Goal: Task Accomplishment & Management: Use online tool/utility

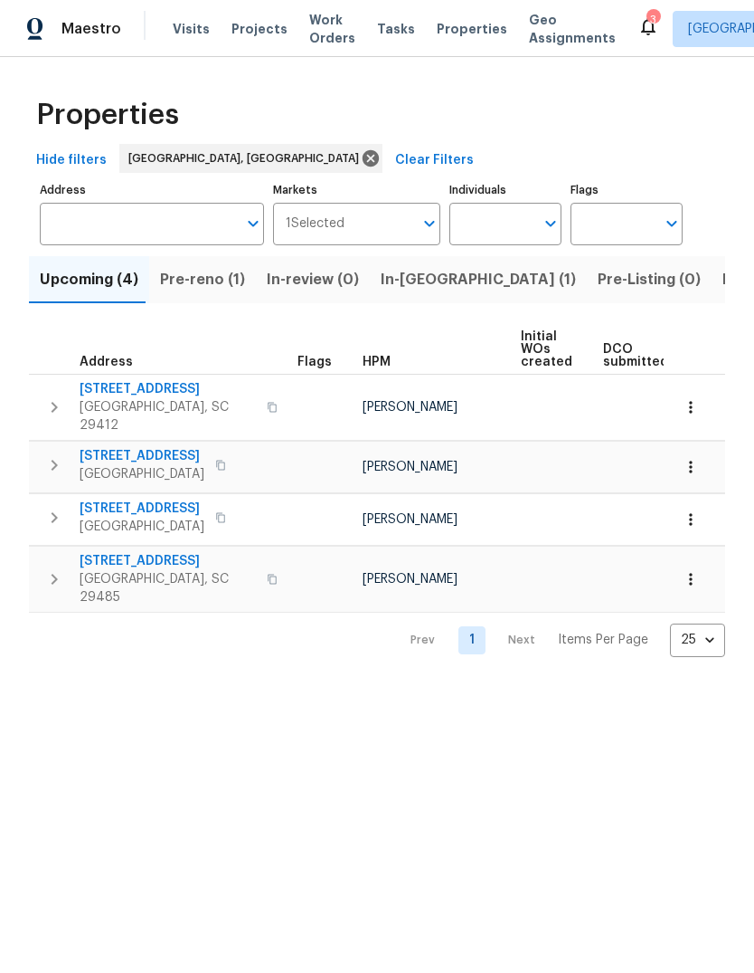
click at [184, 292] on span "Pre-reno (1)" at bounding box center [202, 279] width 85 height 25
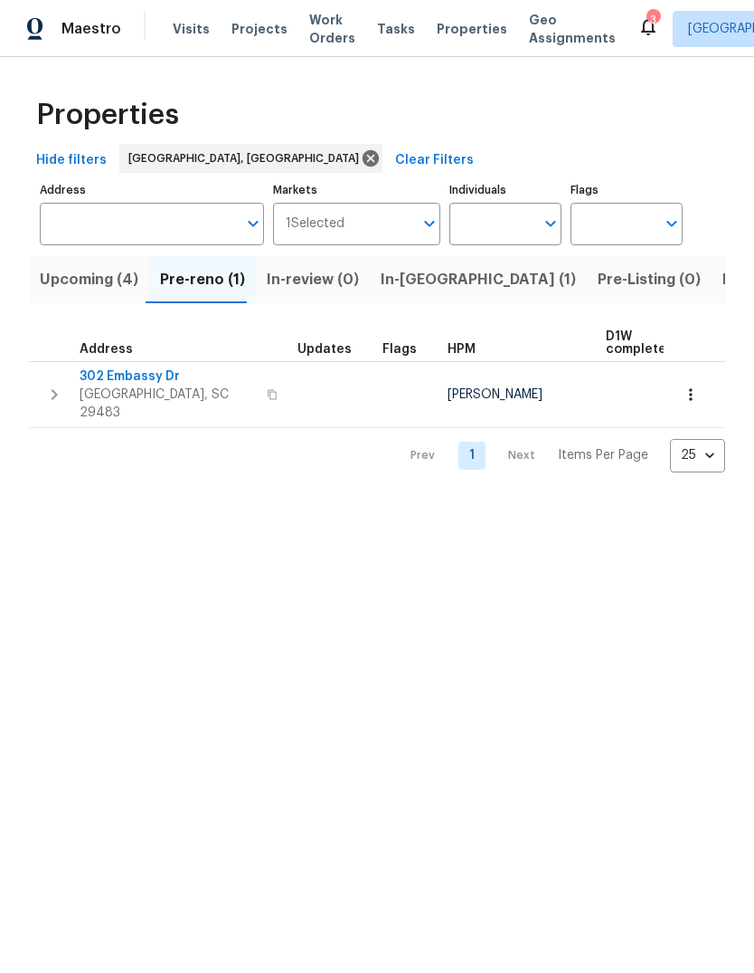
click at [128, 389] on span "[GEOGRAPHIC_DATA], SC 29483" at bounding box center [168, 403] width 176 height 36
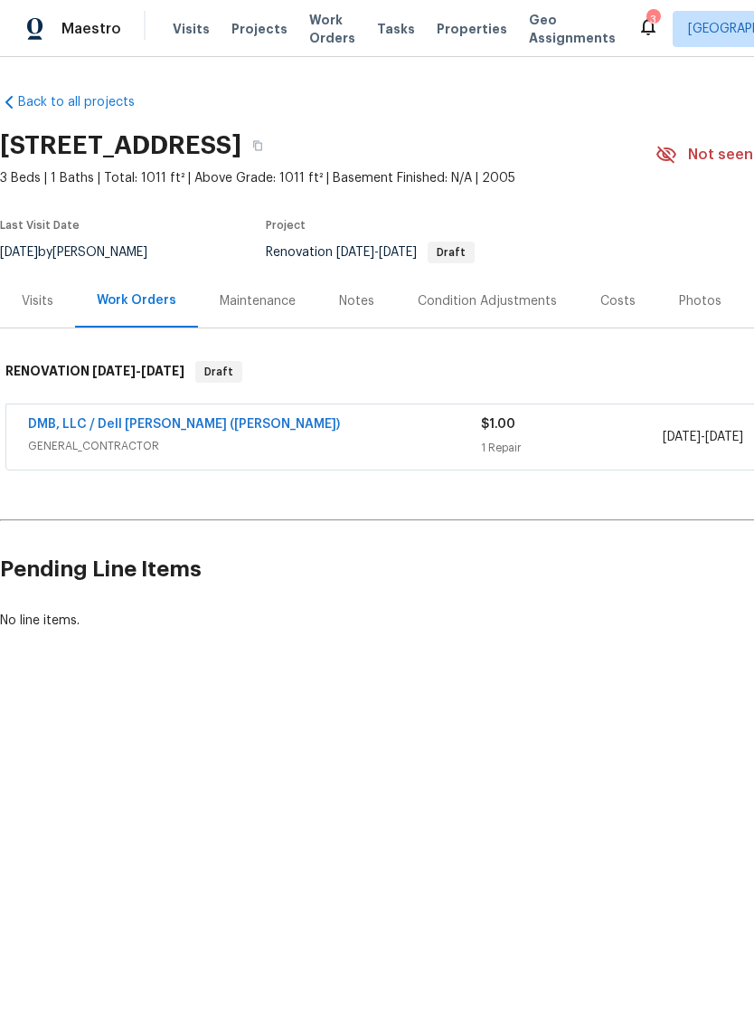
click at [603, 300] on div "Costs" at bounding box center [618, 301] width 35 height 18
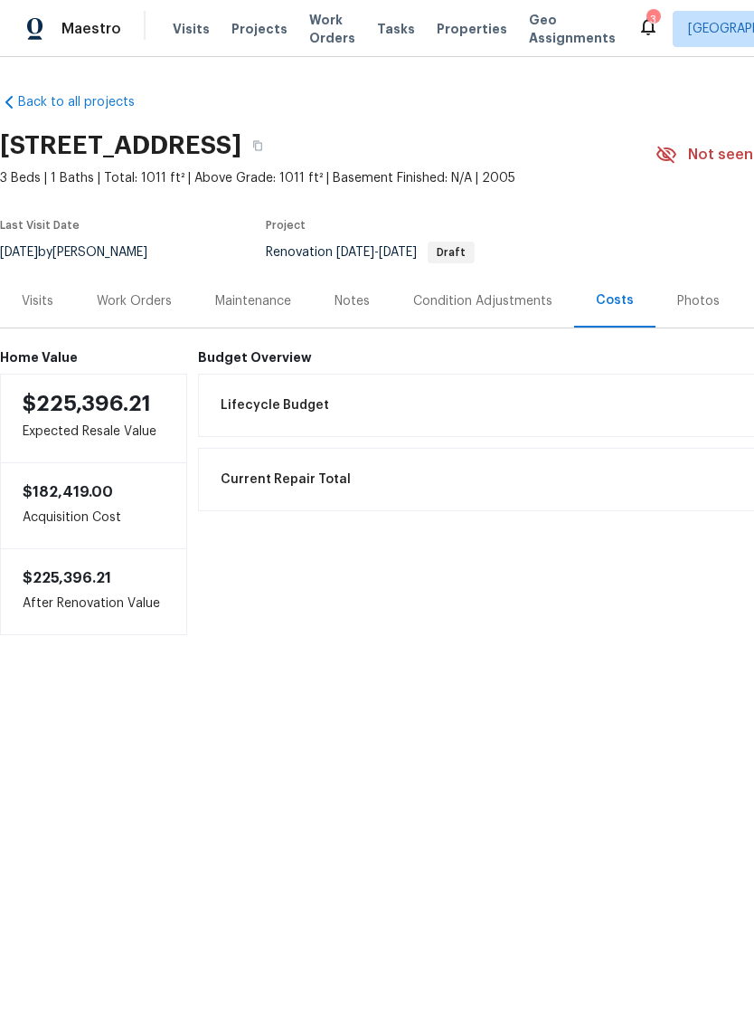
click at [491, 301] on div "Condition Adjustments" at bounding box center [482, 301] width 139 height 18
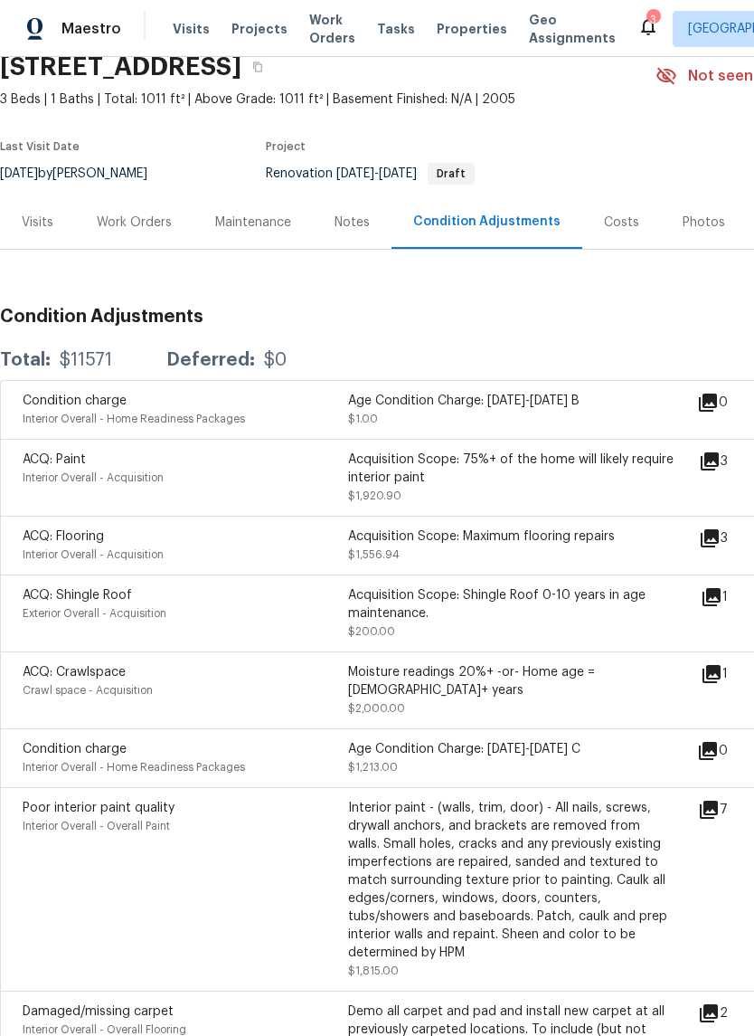
scroll to position [80, 0]
click at [721, 463] on icon at bounding box center [710, 461] width 22 height 22
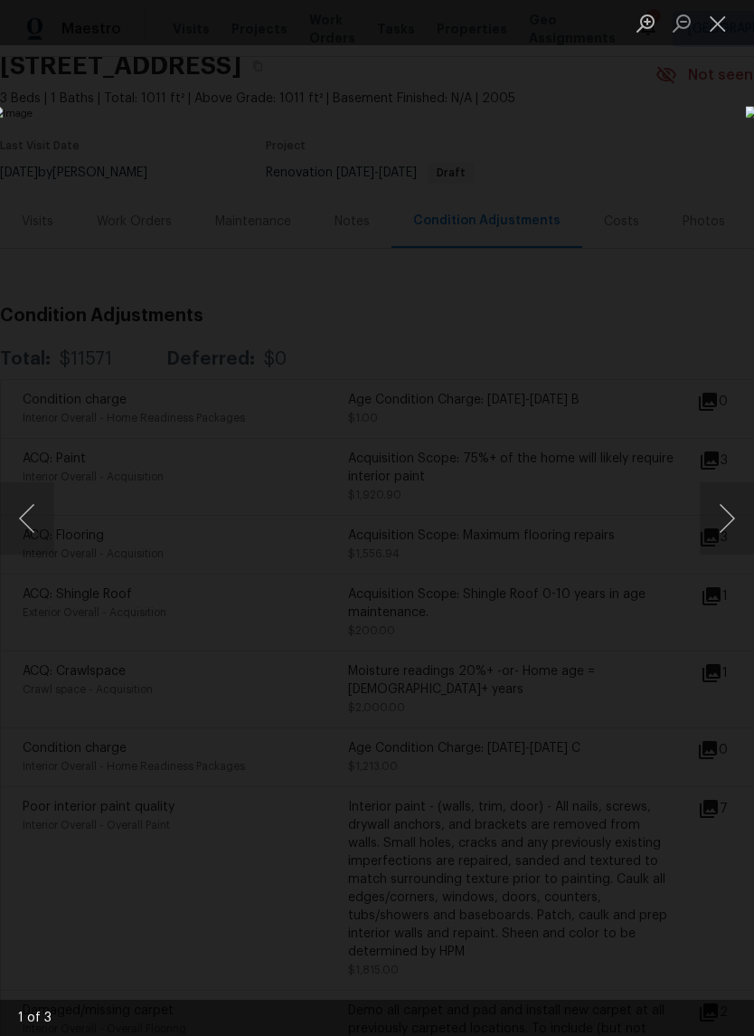
click at [727, 538] on button "Next image" at bounding box center [727, 518] width 54 height 72
click at [734, 528] on button "Next image" at bounding box center [727, 518] width 54 height 72
click at [723, 529] on button "Next image" at bounding box center [727, 518] width 54 height 72
click at [726, 528] on button "Next image" at bounding box center [727, 518] width 54 height 72
click at [719, 530] on button "Next image" at bounding box center [727, 518] width 54 height 72
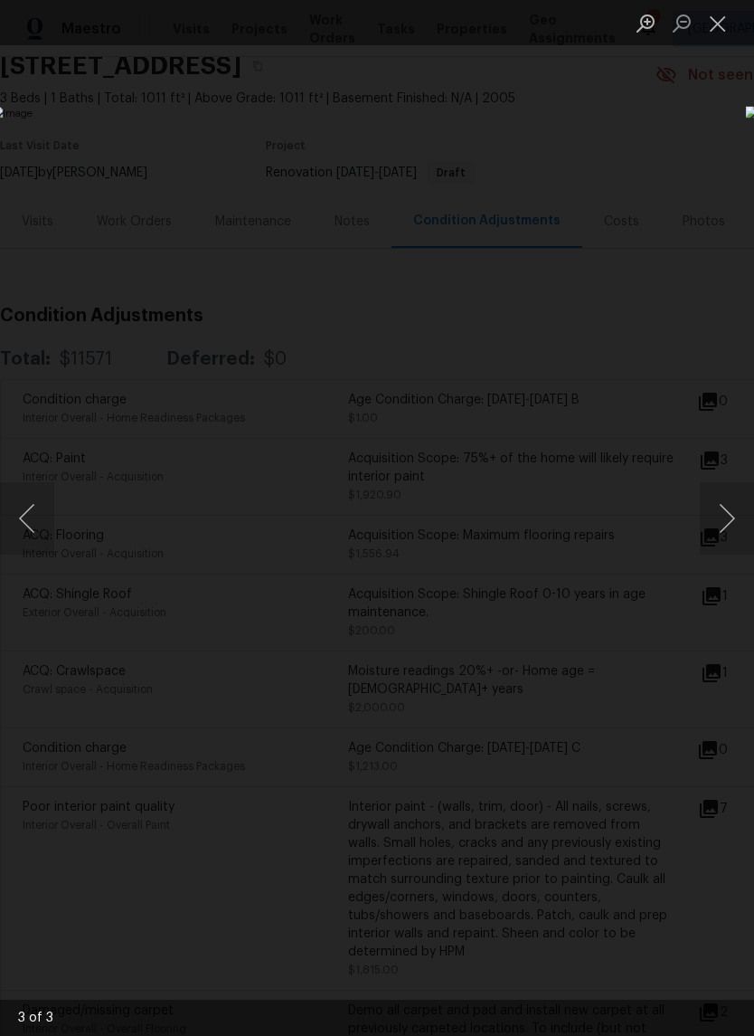
click at [736, 520] on button "Next image" at bounding box center [727, 518] width 54 height 72
click at [727, 533] on button "Next image" at bounding box center [727, 518] width 54 height 72
click at [592, 641] on img "Lightbox" at bounding box center [292, 517] width 600 height 823
click at [722, 30] on button "Close lightbox" at bounding box center [718, 23] width 36 height 32
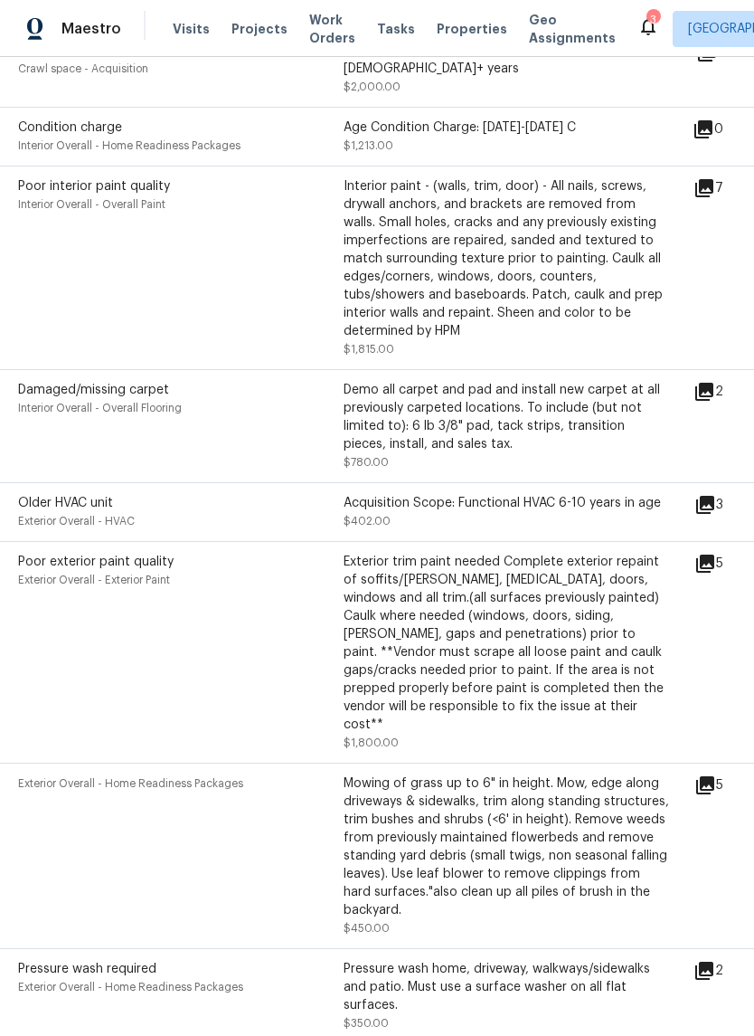
scroll to position [701, 5]
click at [663, 641] on div "Exterior trim paint needed Complete exterior repaint of soffits/[PERSON_NAME], …" at bounding box center [507, 642] width 326 height 181
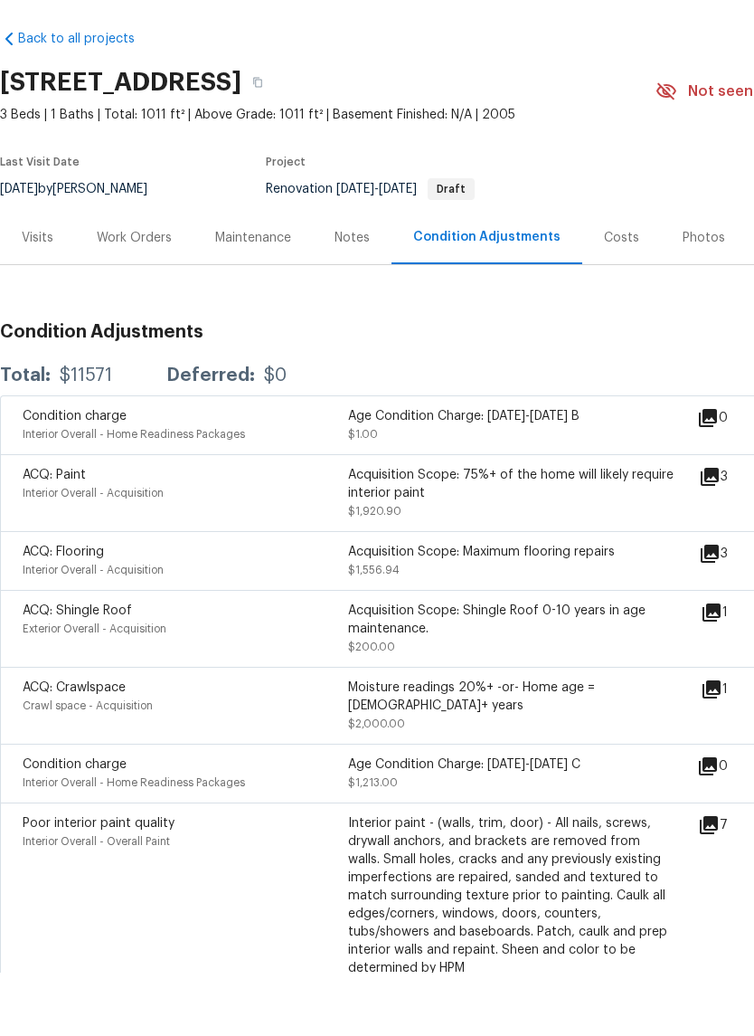
scroll to position [0, 0]
click at [121, 274] on div "Work Orders" at bounding box center [134, 300] width 119 height 53
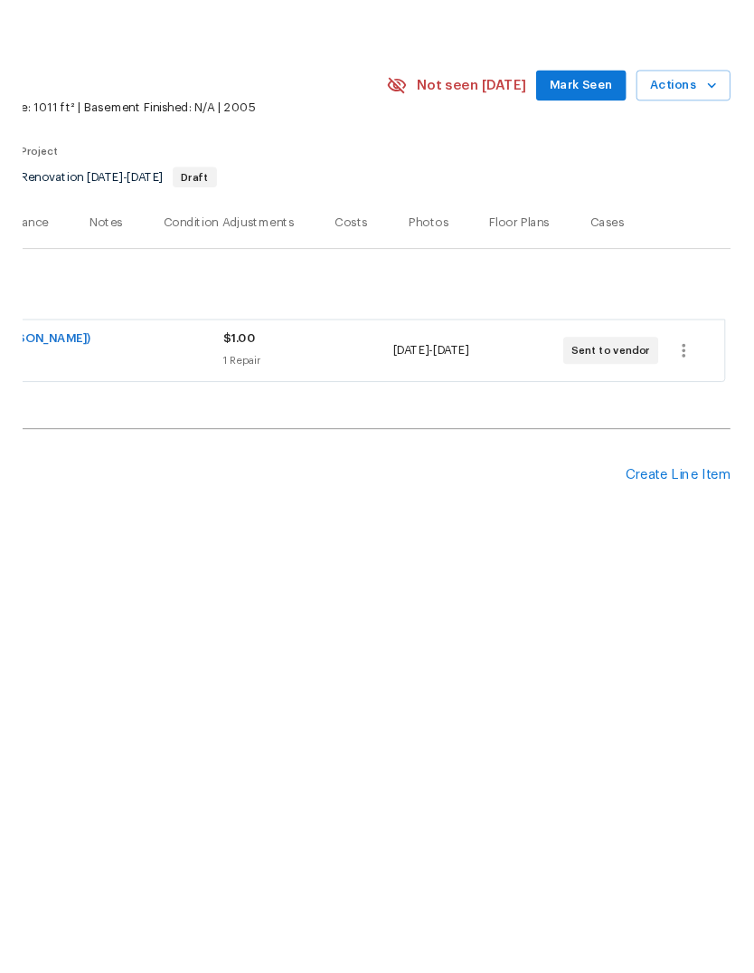
scroll to position [0, 268]
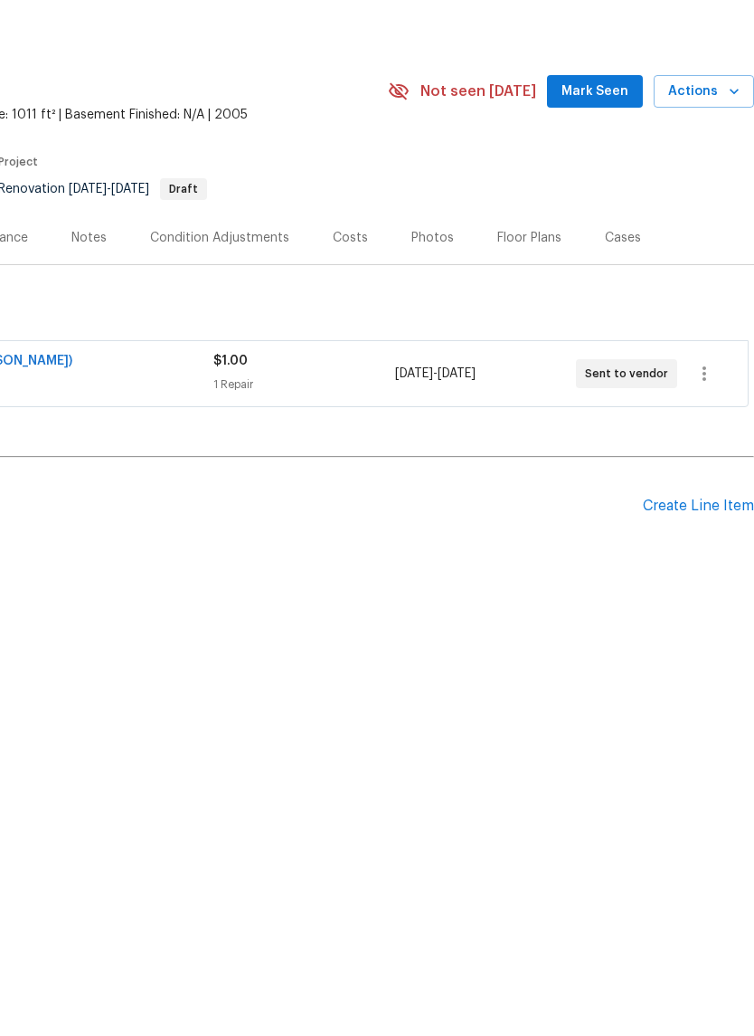
click at [683, 561] on div "Create Line Item" at bounding box center [698, 569] width 111 height 17
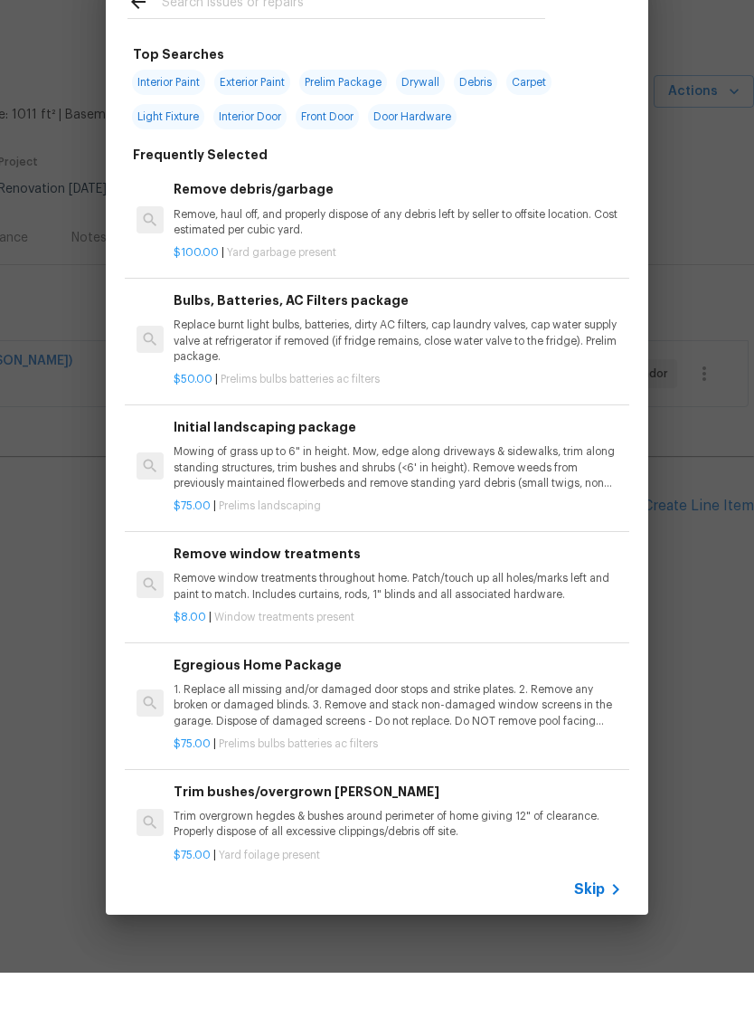
click at [379, 508] on p "Mowing of grass up to 6" in height. Mow, edge along driveways & sidewalks, trim…" at bounding box center [398, 531] width 449 height 46
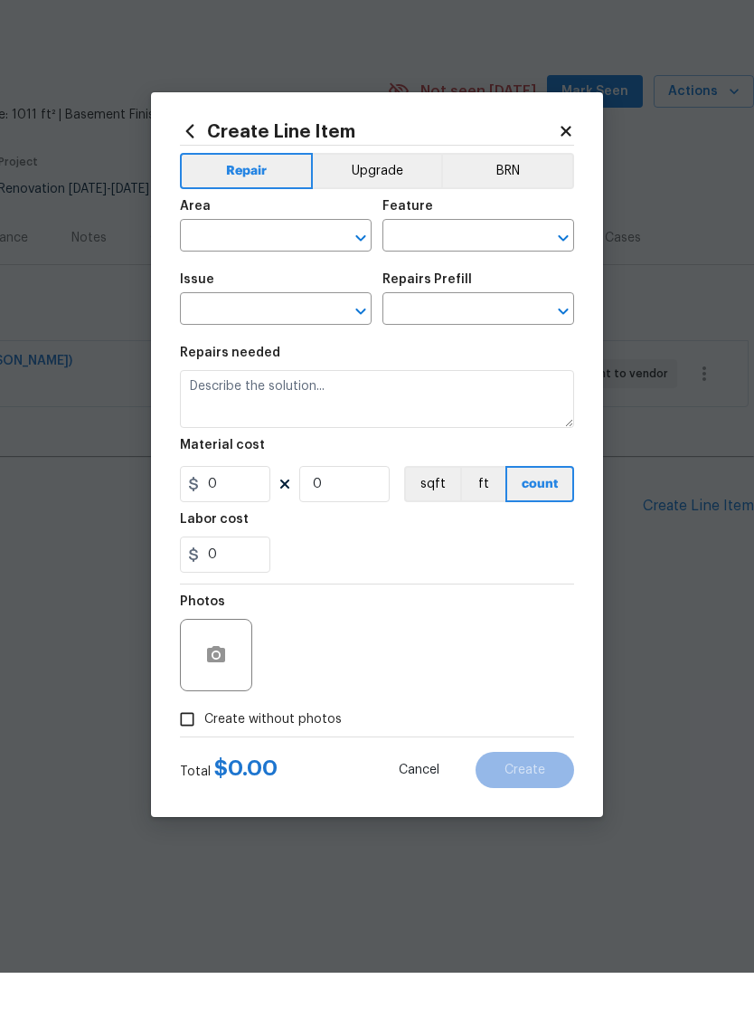
type input "Home Readiness Packages"
type input "Landscape Package"
type textarea "Mowing of grass up to 6" in height. Mow, edge along driveways & sidewalks, trim…"
type input "1"
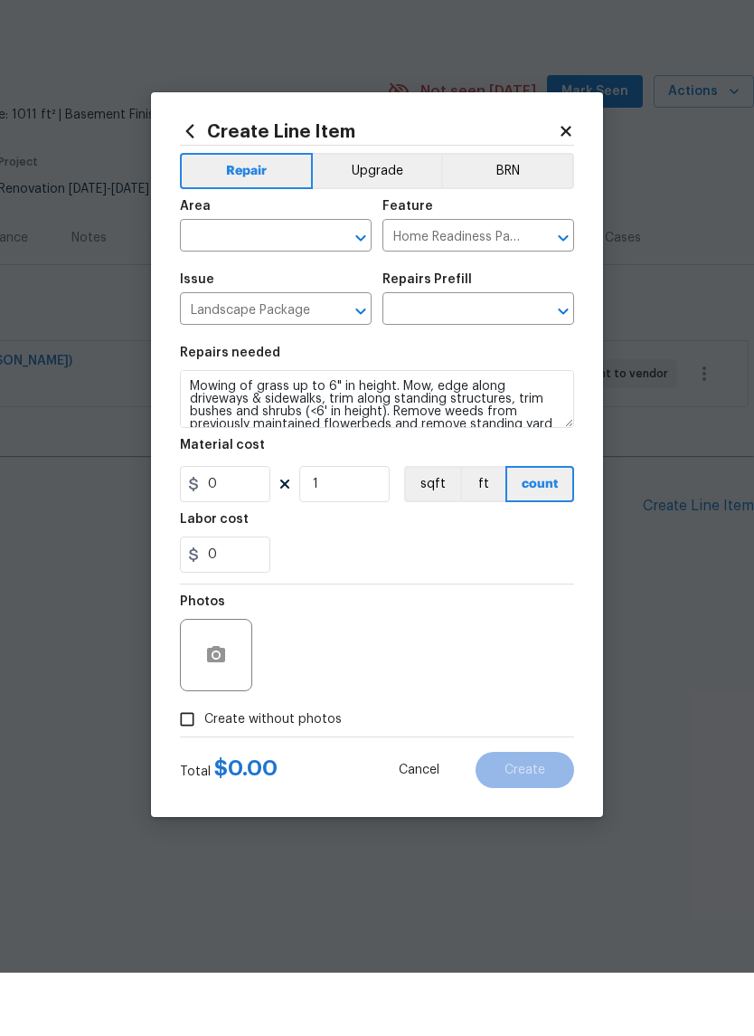
type input "Initial landscaping package $75.00"
type input "75"
click at [273, 287] on input "text" at bounding box center [250, 301] width 141 height 28
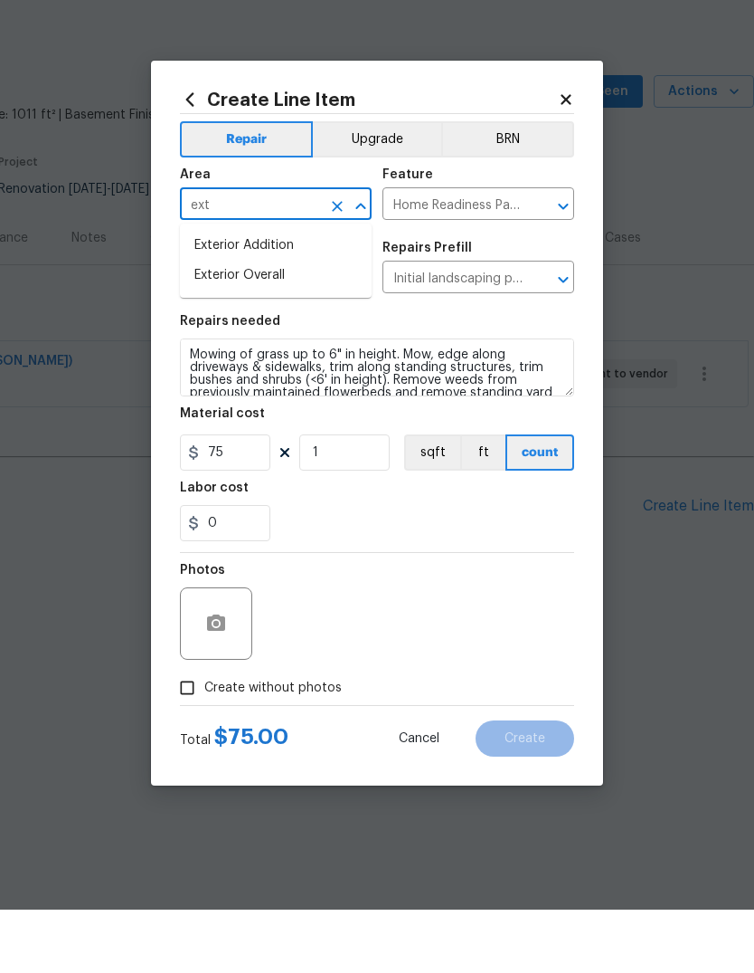
click at [337, 324] on li "Exterior Overall" at bounding box center [276, 339] width 192 height 30
type input "Exterior Overall"
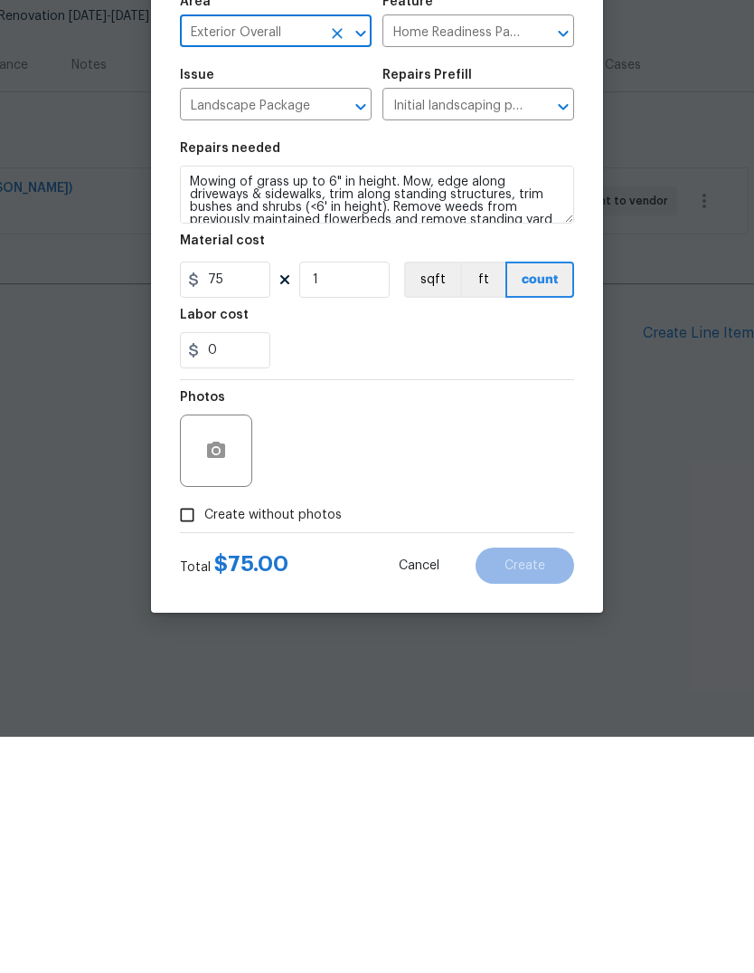
click at [249, 742] on span "Create without photos" at bounding box center [273, 751] width 138 height 19
click at [204, 734] on input "Create without photos" at bounding box center [187, 751] width 34 height 34
checkbox input "true"
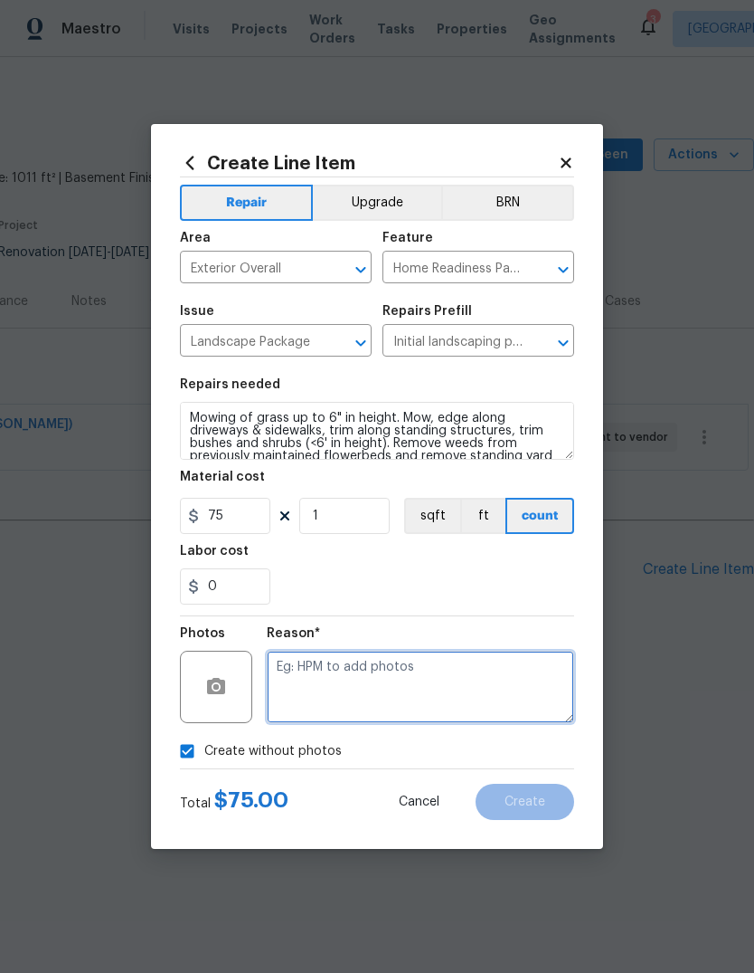
click at [378, 682] on textarea at bounding box center [421, 686] width 308 height 72
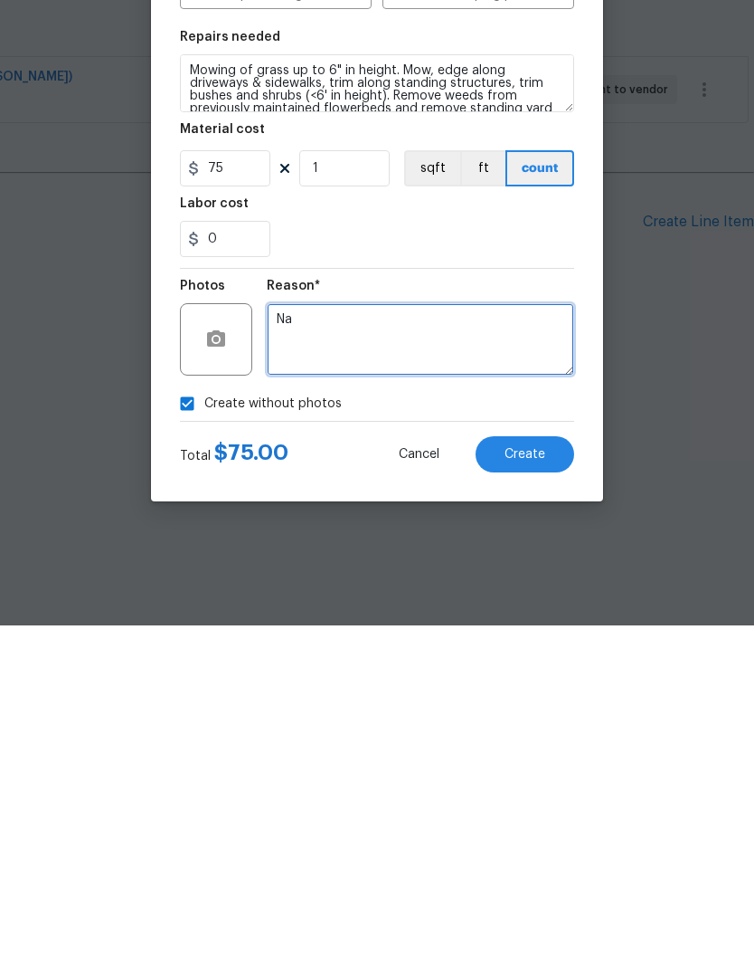
type textarea "Na"
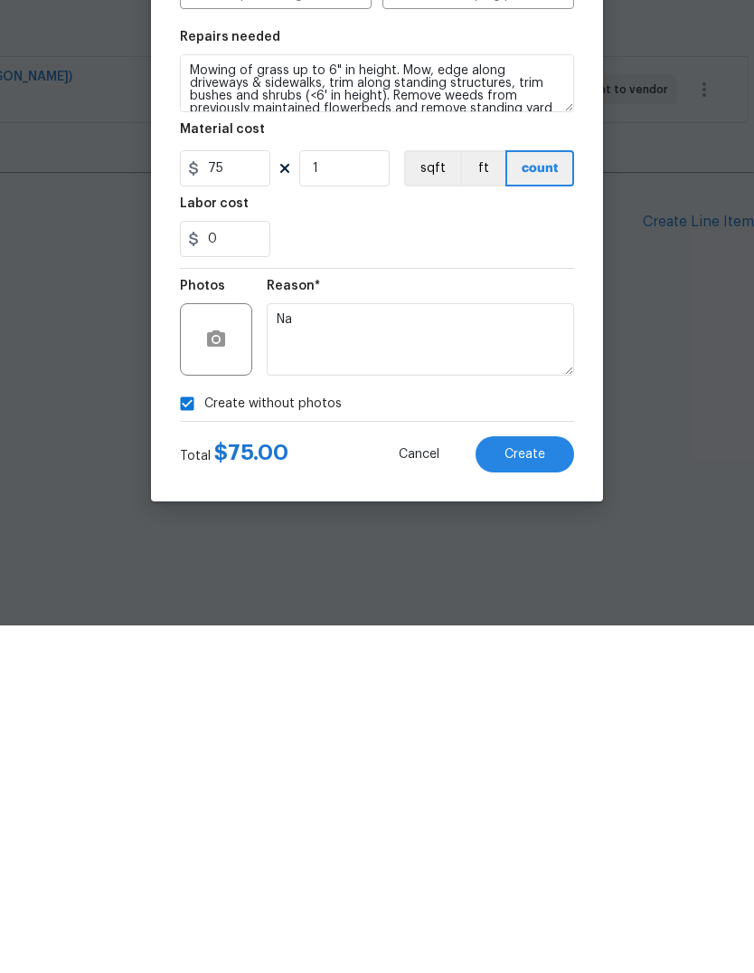
click at [528, 783] on button "Create" at bounding box center [525, 801] width 99 height 36
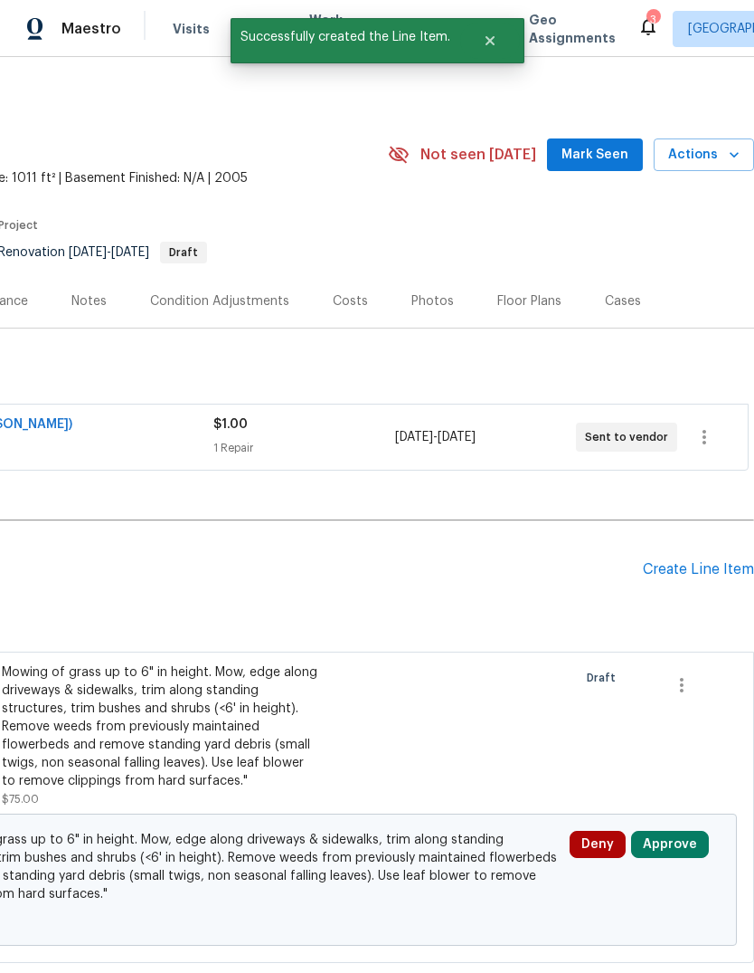
click at [673, 846] on button "Approve" at bounding box center [670, 843] width 78 height 27
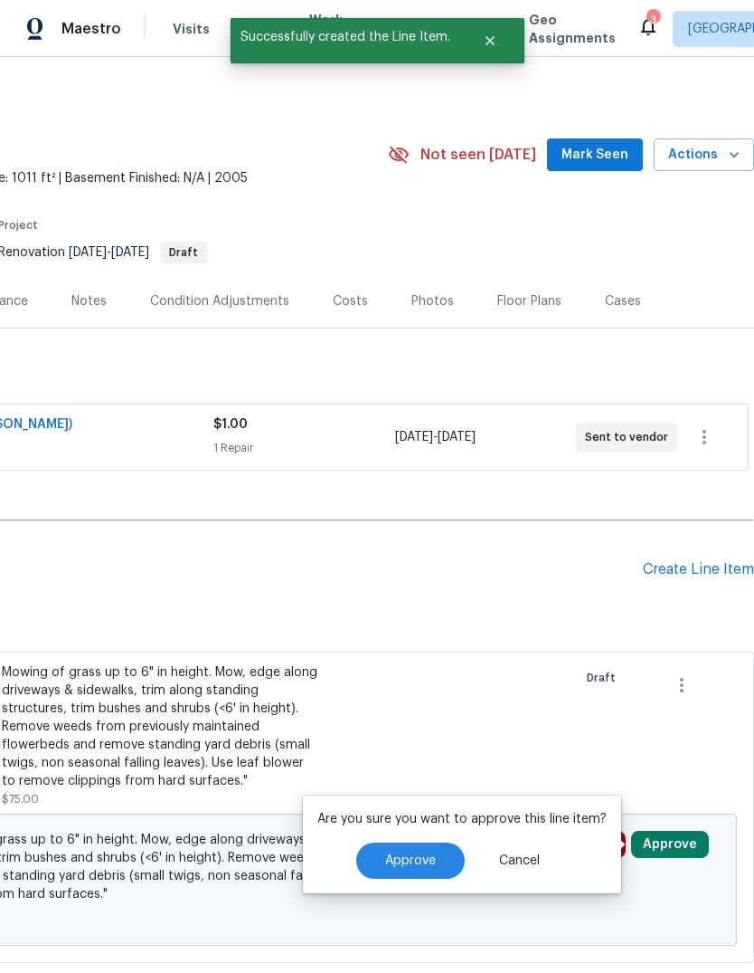
click at [422, 873] on button "Approve" at bounding box center [410, 860] width 109 height 36
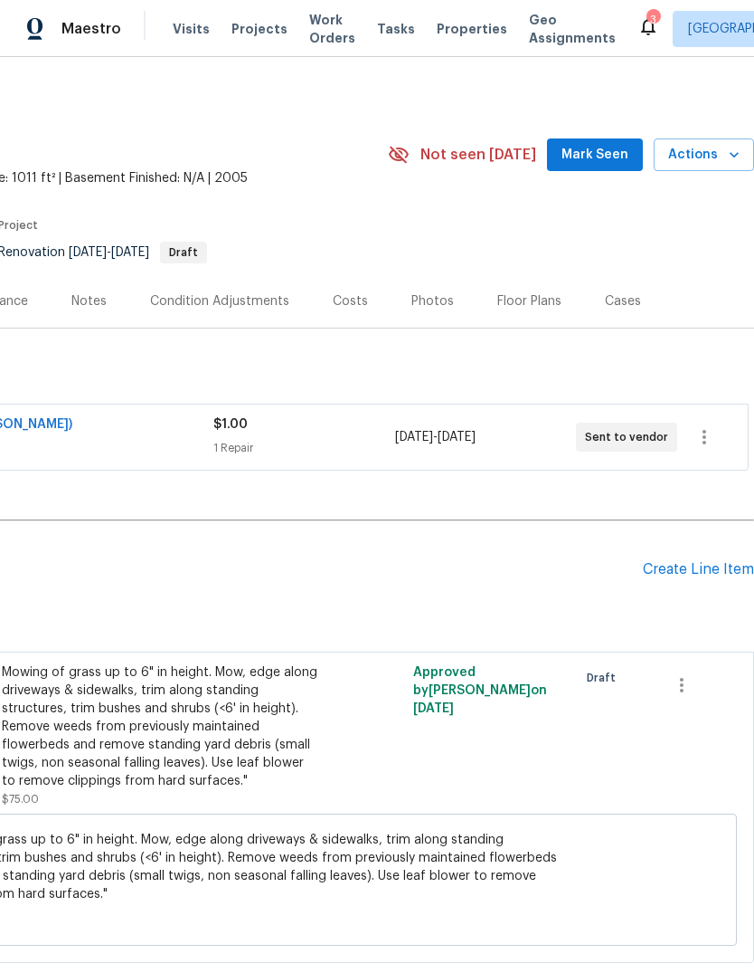
click at [696, 563] on div "Create Line Item" at bounding box center [698, 569] width 111 height 17
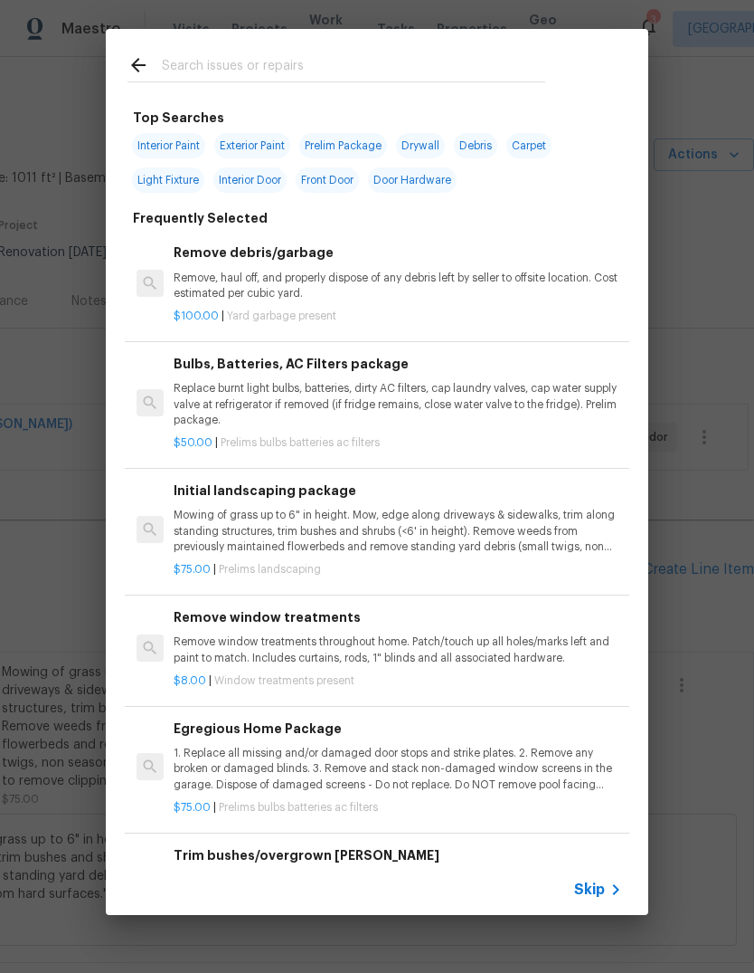
click at [213, 44] on div at bounding box center [336, 64] width 461 height 71
click at [207, 71] on input "text" at bounding box center [354, 67] width 384 height 27
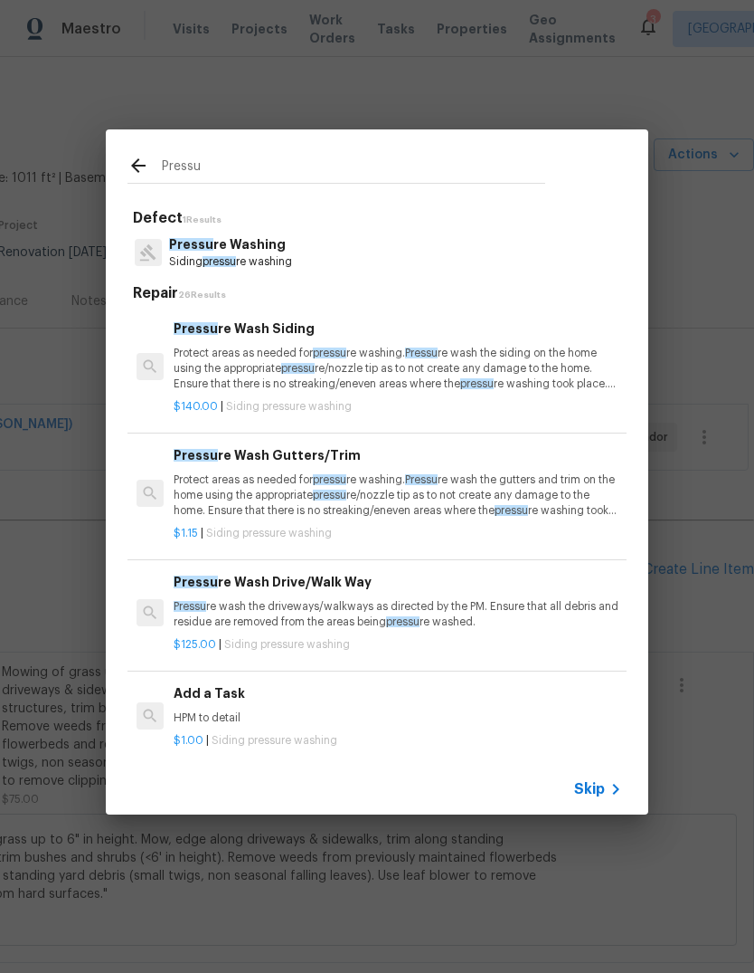
scroll to position [0, 0]
type input "Pressu"
click at [717, 292] on div "Pressu Defect 1 Results Pressu re Washing Siding pressu re washing Repair 26 Re…" at bounding box center [377, 472] width 754 height 944
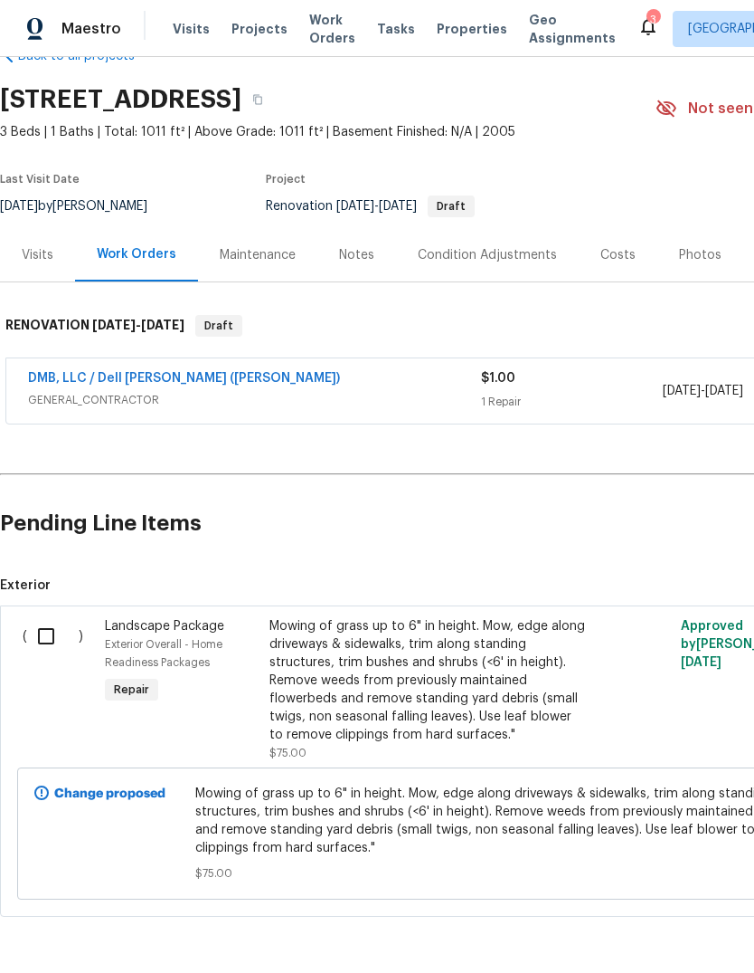
scroll to position [45, 0]
click at [64, 638] on input "checkbox" at bounding box center [53, 637] width 52 height 38
checkbox input "true"
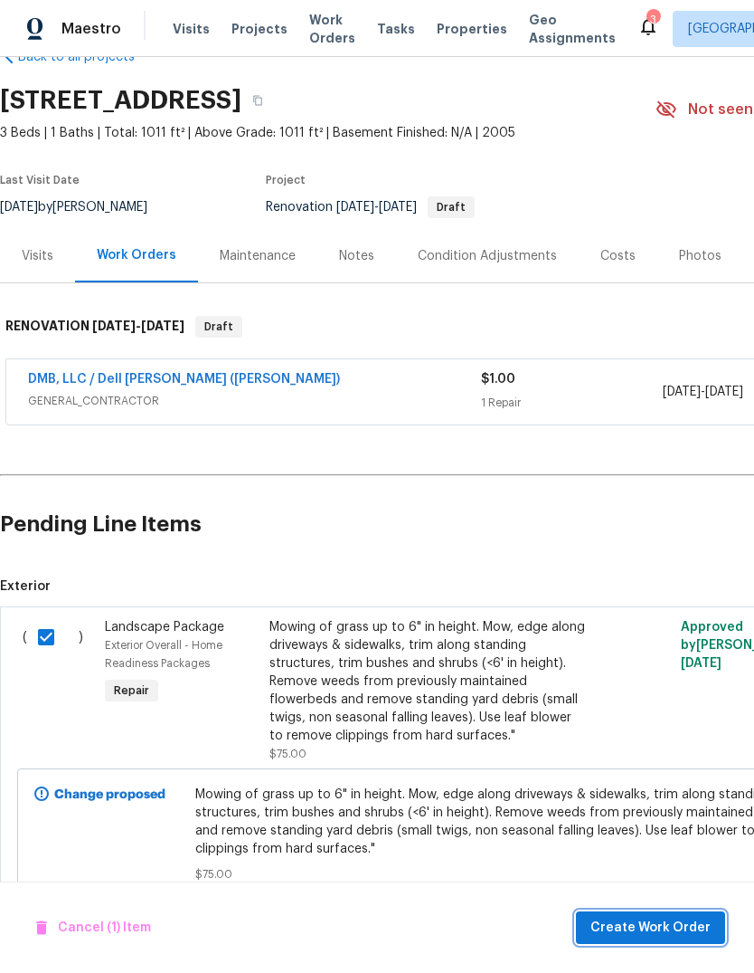
click at [635, 929] on span "Create Work Order" at bounding box center [651, 927] width 120 height 23
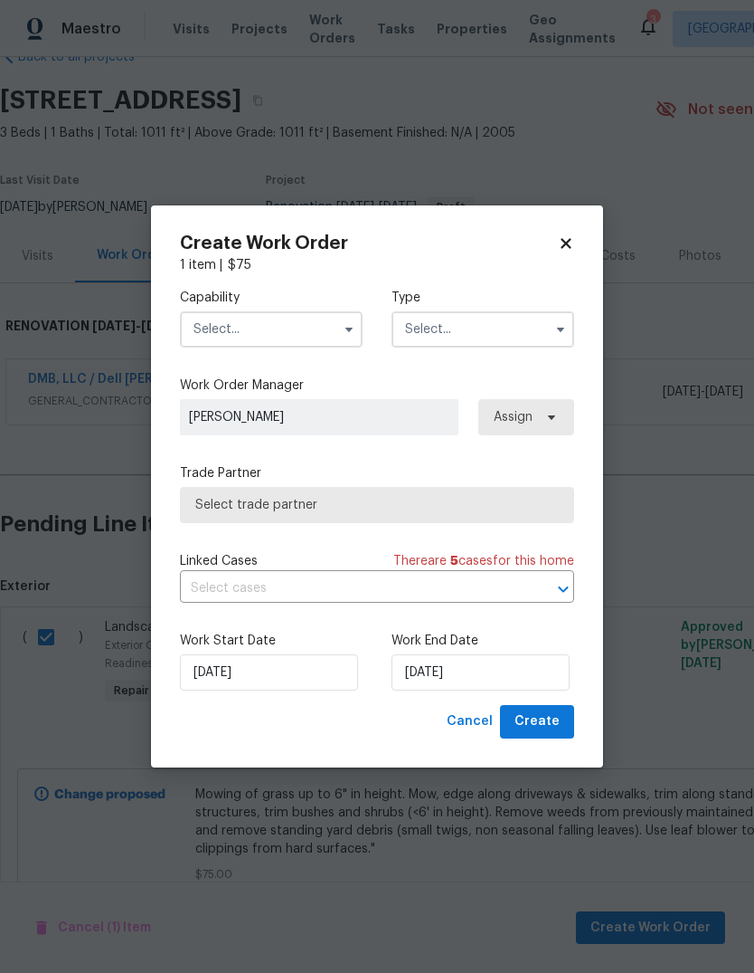
click at [322, 318] on input "text" at bounding box center [271, 329] width 183 height 36
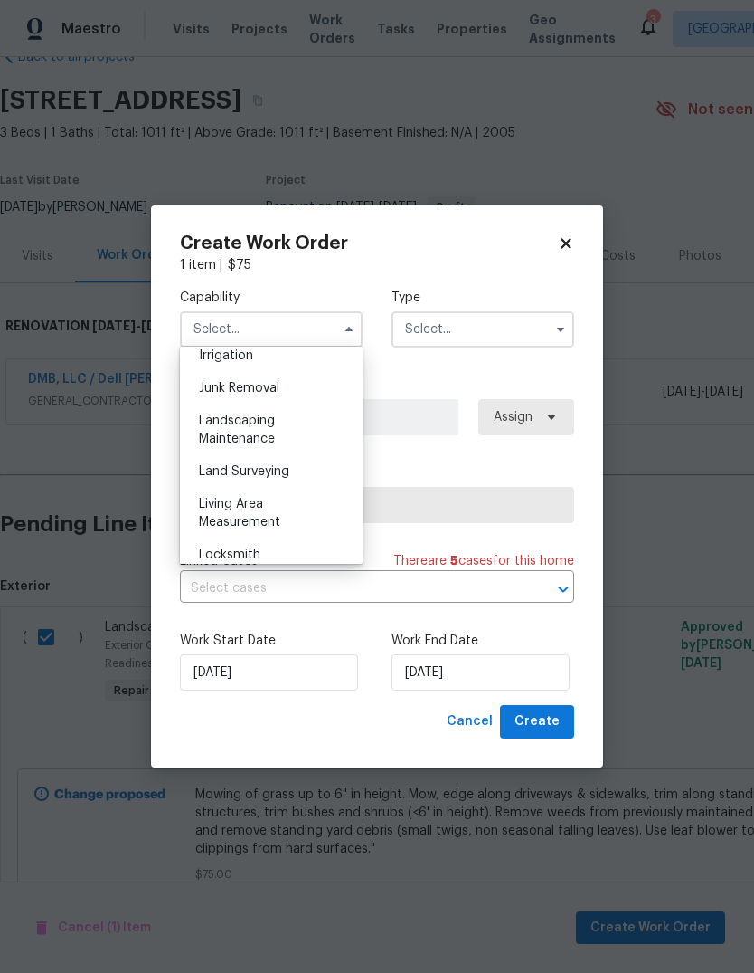
scroll to position [1141, 0]
click at [287, 424] on div "Landscaping Maintenance" at bounding box center [272, 426] width 174 height 51
type input "Landscaping Maintenance"
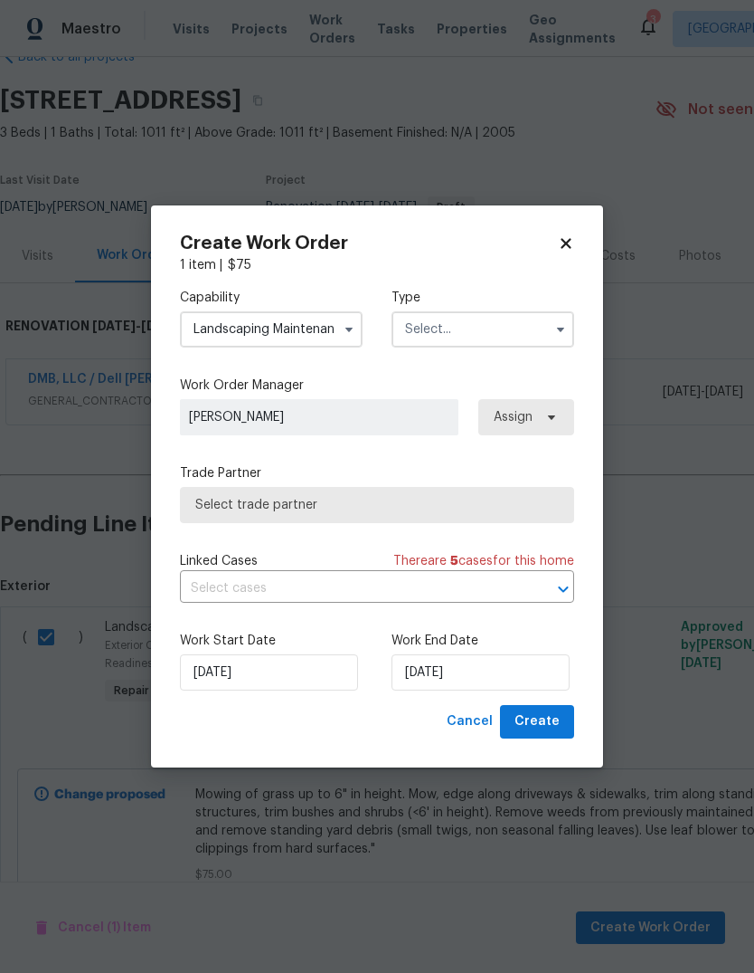
click at [525, 336] on input "text" at bounding box center [483, 329] width 183 height 36
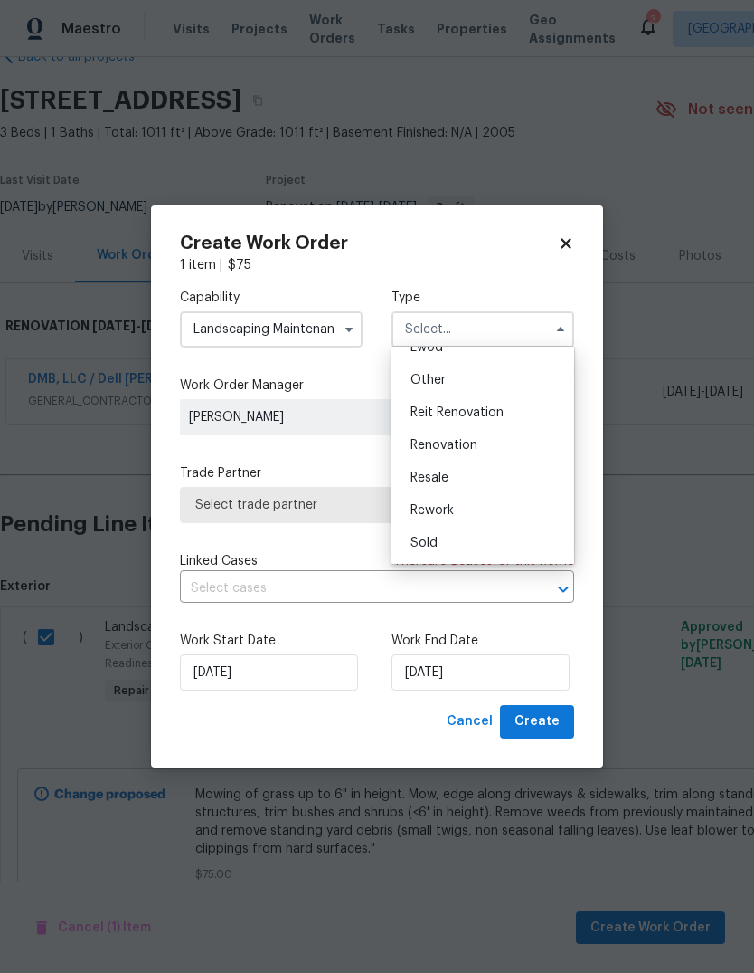
scroll to position [215, 0]
click at [513, 456] on div "Renovation" at bounding box center [483, 445] width 174 height 33
type input "Renovation"
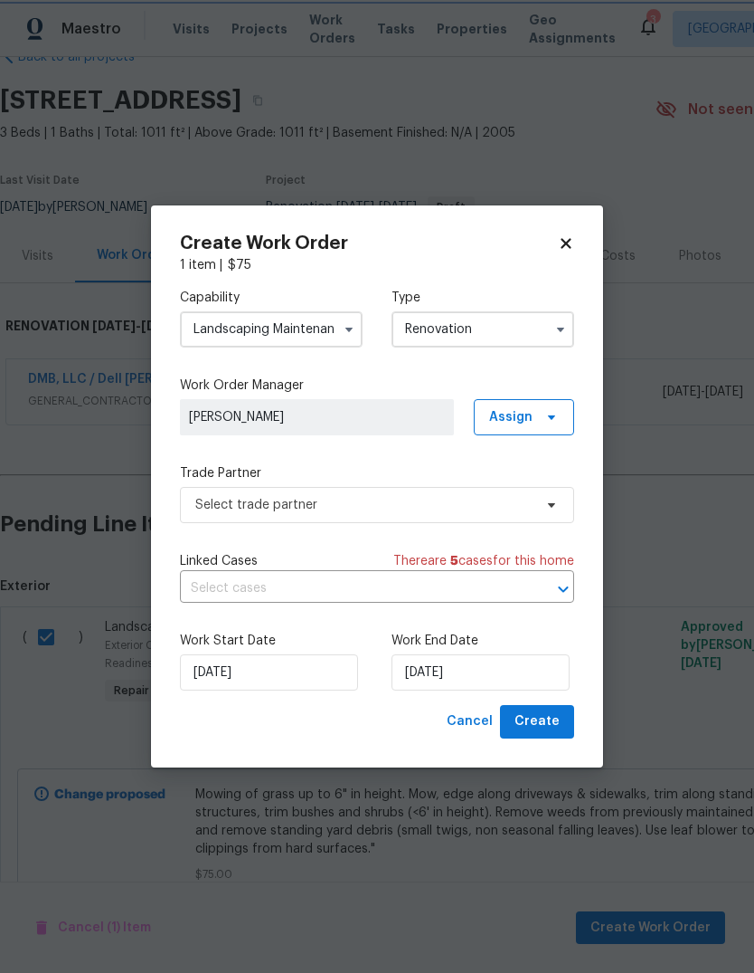
scroll to position [0, 0]
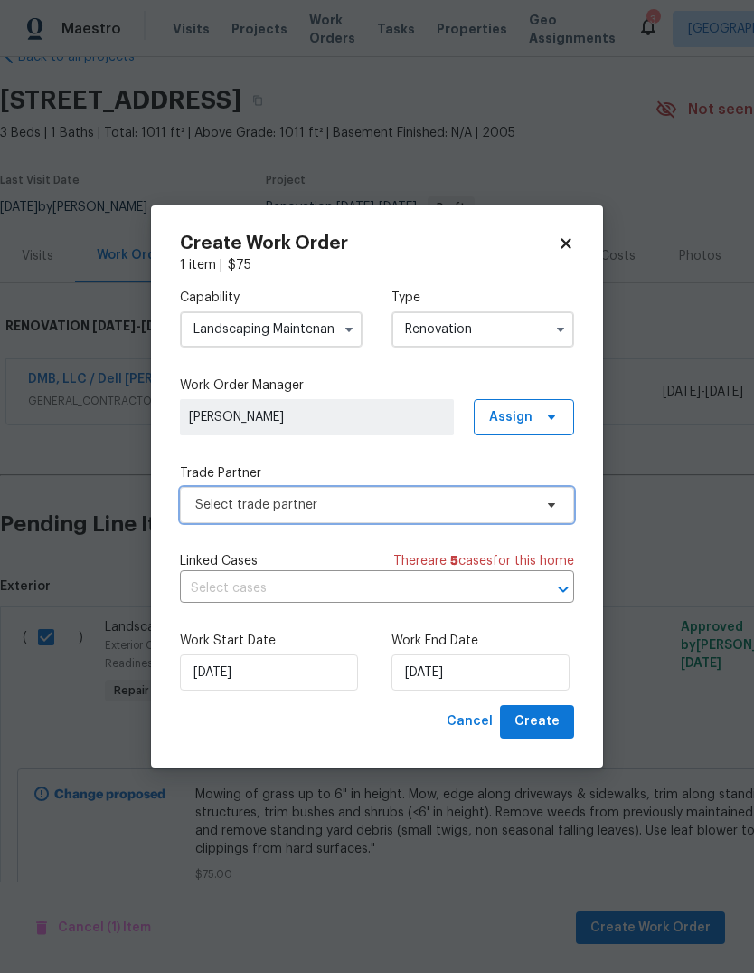
click at [550, 504] on icon at bounding box center [551, 505] width 7 height 5
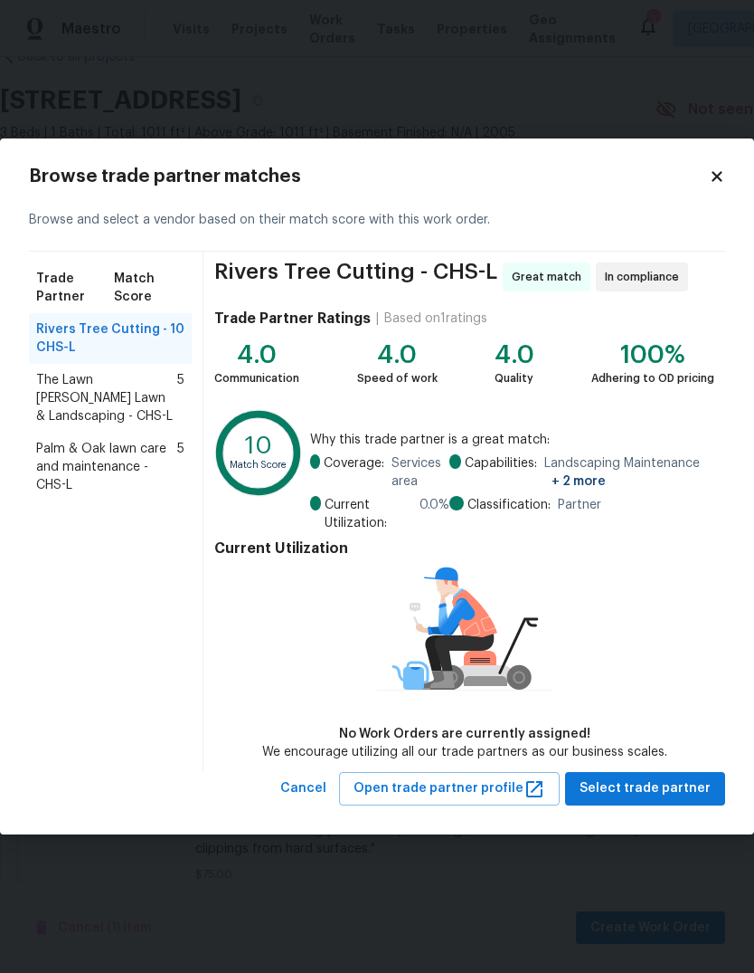
click at [83, 453] on span "Palm & Oak lawn care and maintenance - CHS-L" at bounding box center [106, 467] width 141 height 54
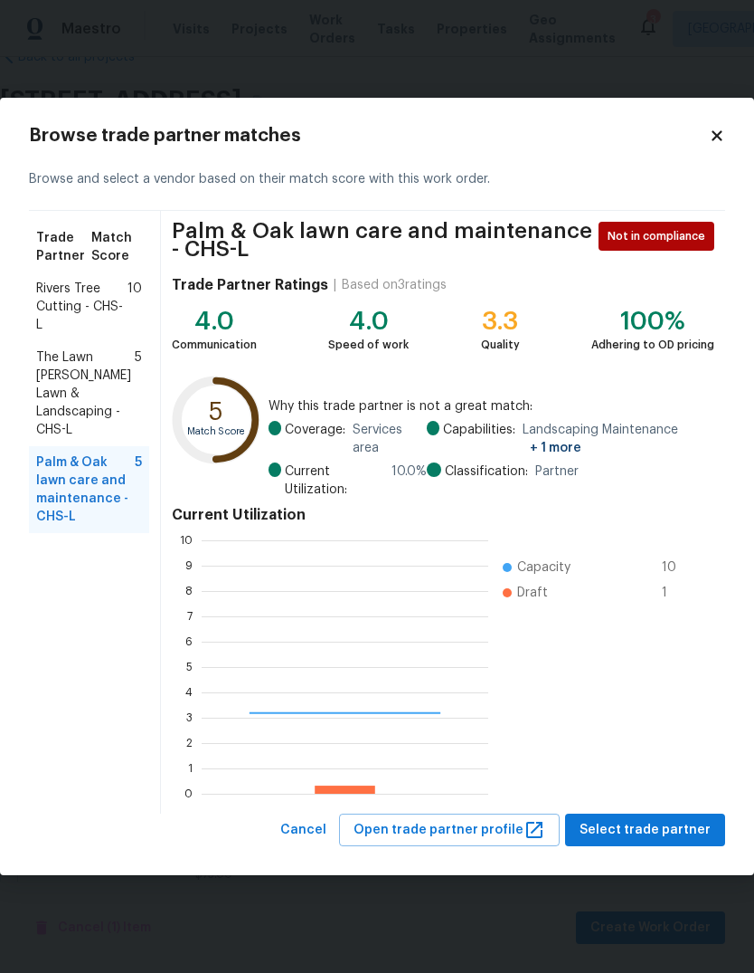
scroll to position [253, 287]
click at [652, 834] on span "Select trade partner" at bounding box center [645, 830] width 131 height 23
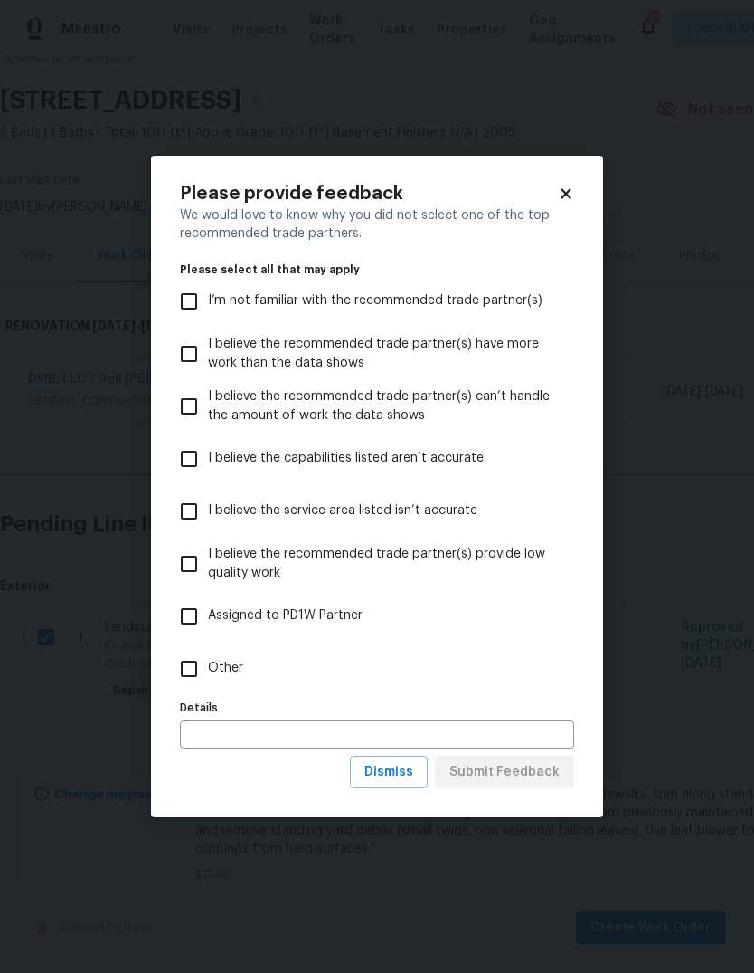
click at [187, 664] on input "Other" at bounding box center [189, 669] width 38 height 38
checkbox input "true"
click at [520, 777] on span "Submit Feedback" at bounding box center [505, 772] width 110 height 23
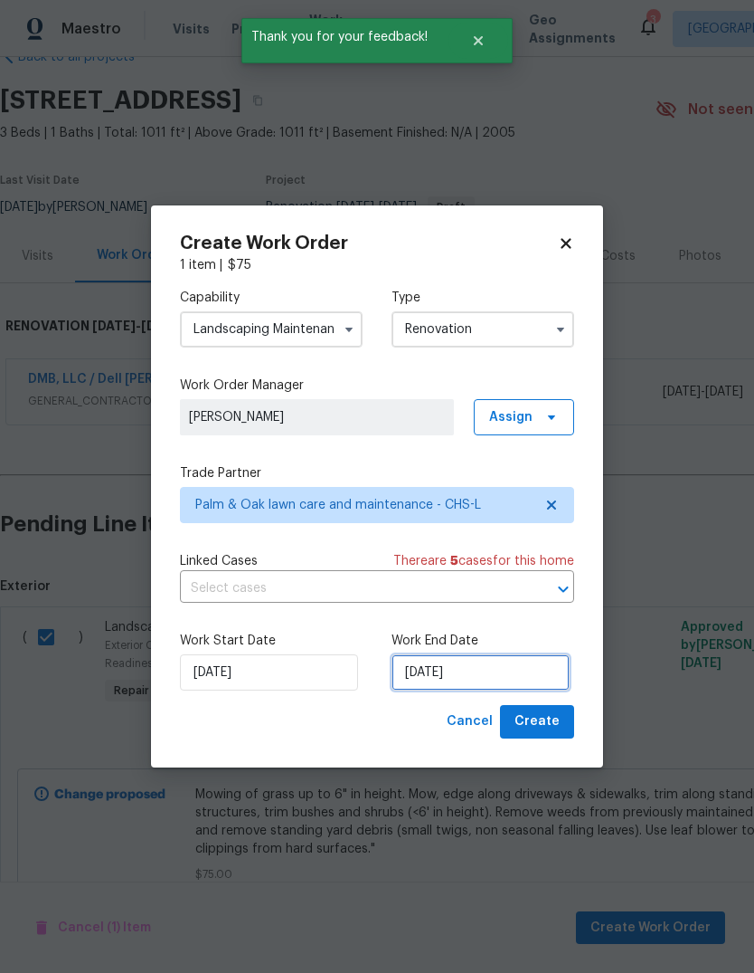
click at [499, 661] on input "[DATE]" at bounding box center [481, 672] width 178 height 36
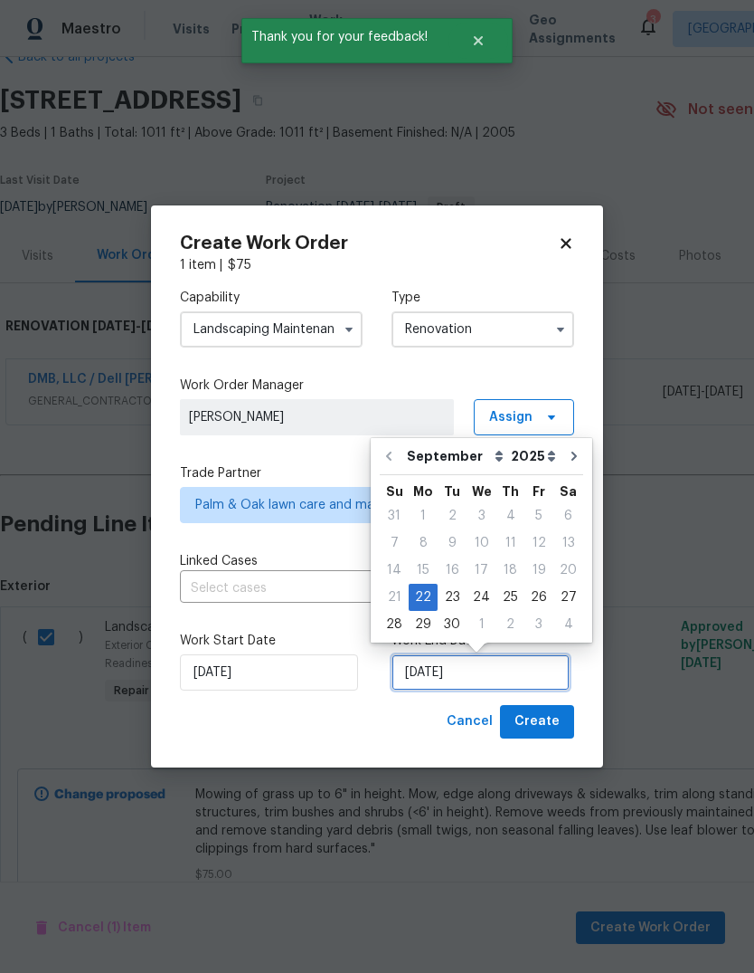
scroll to position [14, 0]
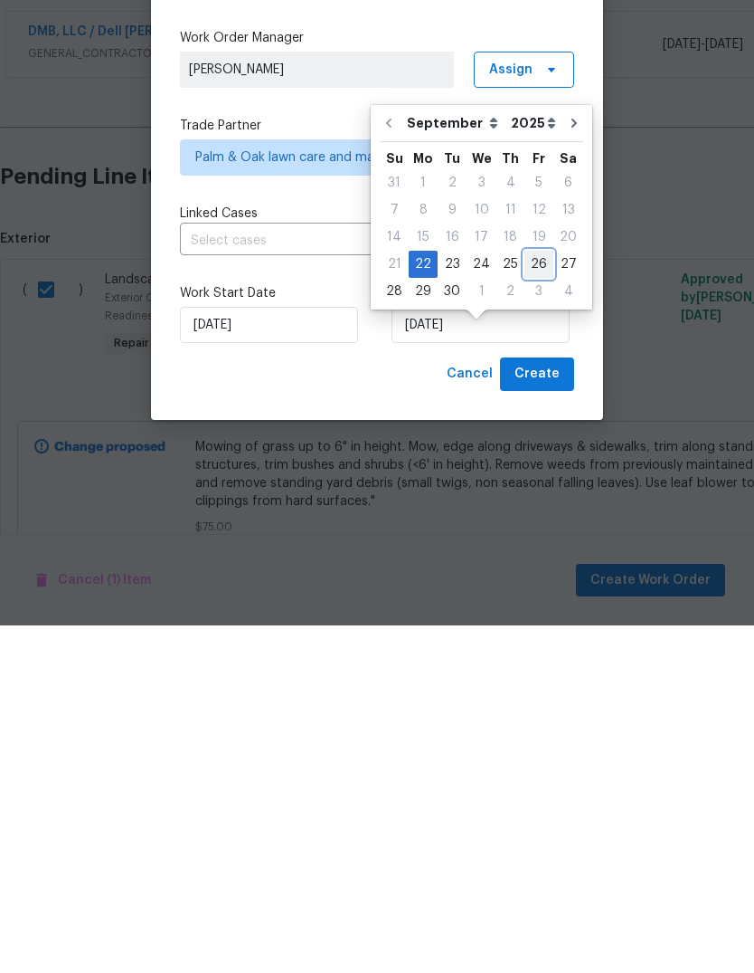
click at [533, 599] on div "26" at bounding box center [539, 611] width 29 height 25
type input "[DATE]"
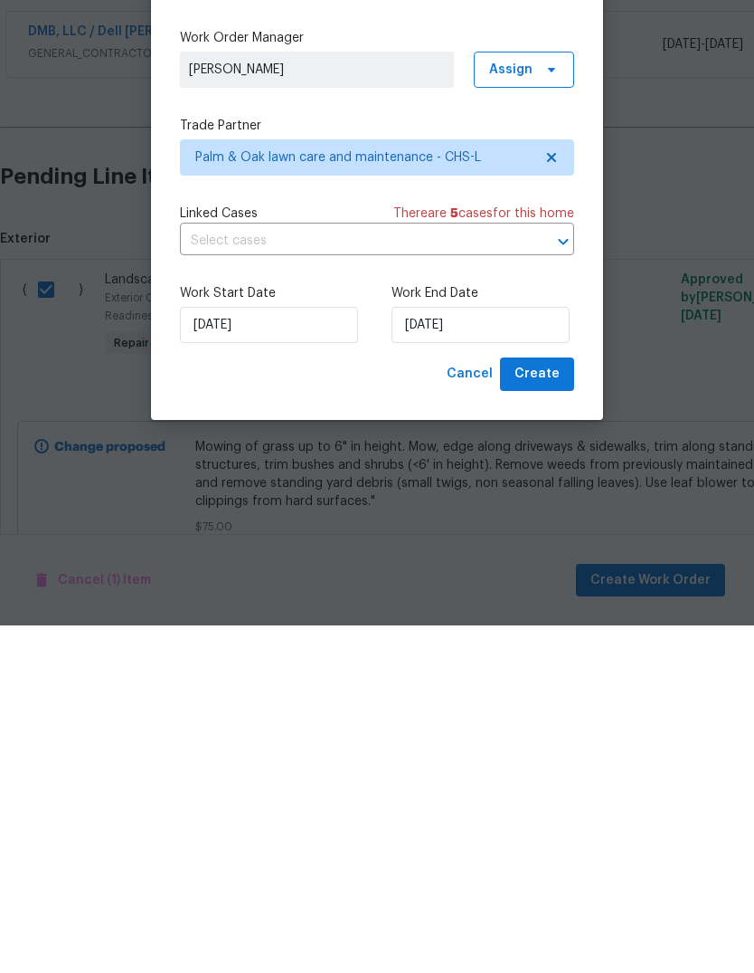
scroll to position [68, 0]
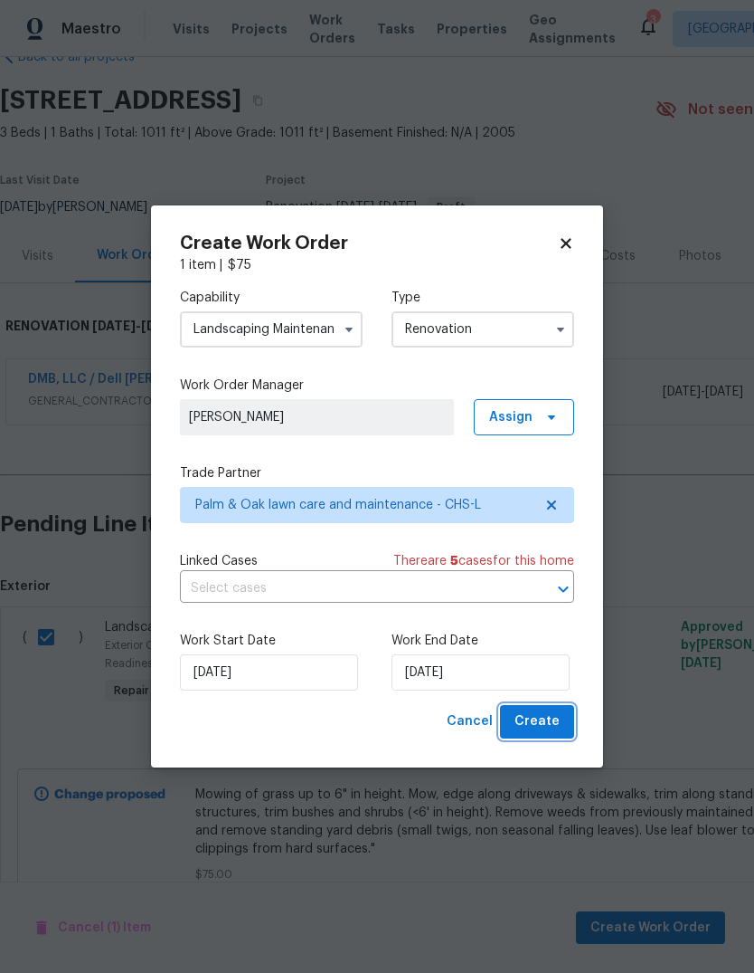
click at [535, 721] on span "Create" at bounding box center [537, 721] width 45 height 23
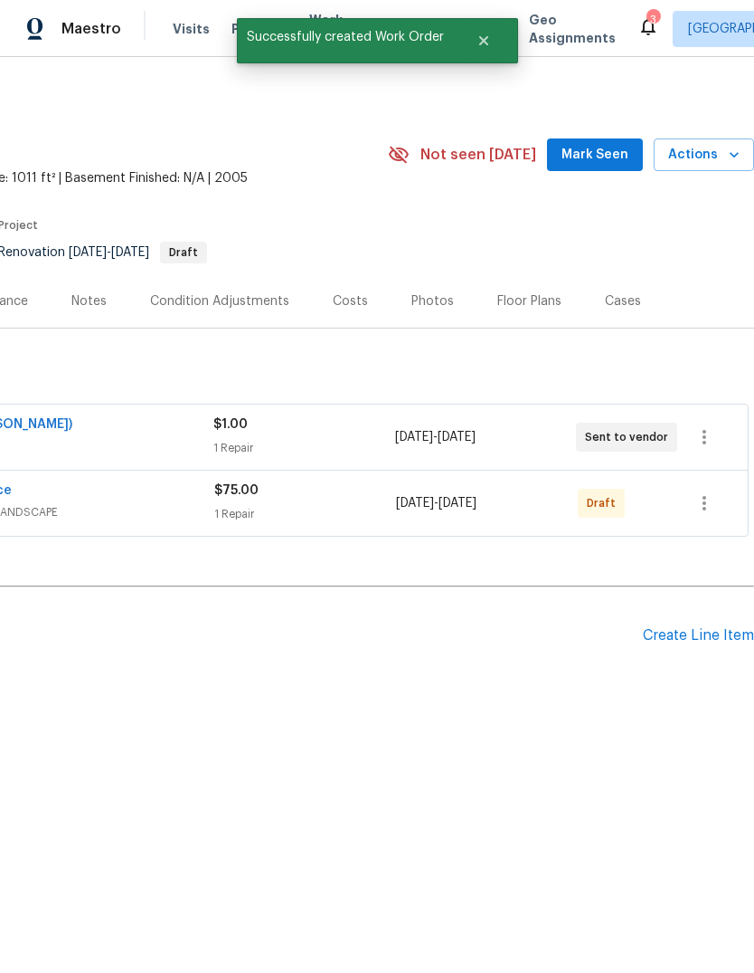
scroll to position [0, 268]
click at [704, 487] on button "button" at bounding box center [704, 502] width 43 height 43
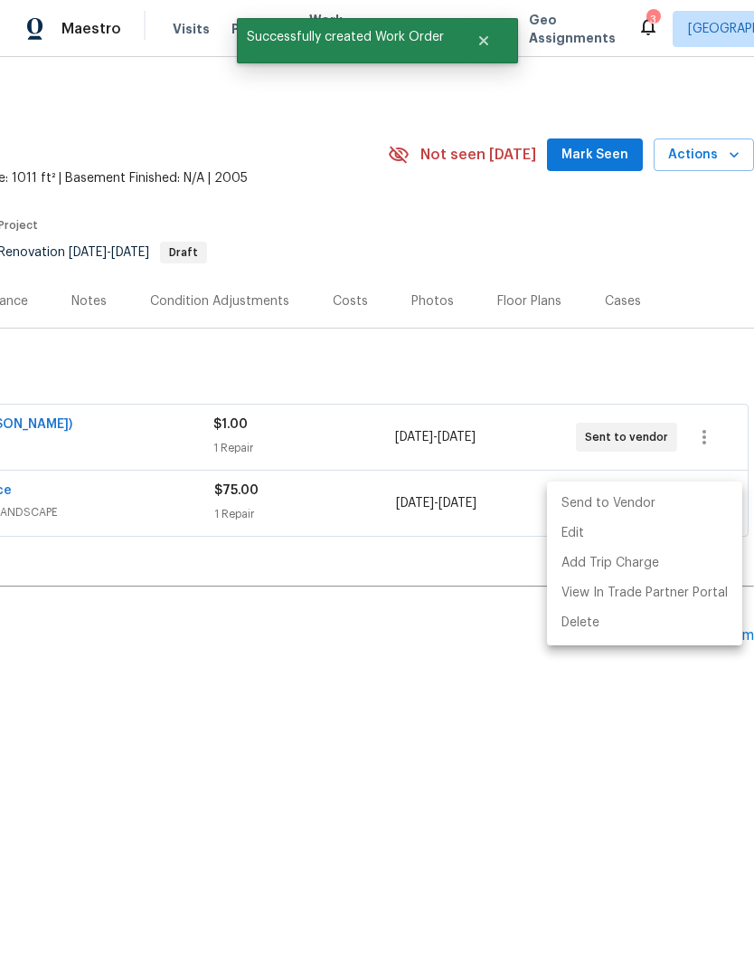
click at [663, 490] on li "Send to Vendor" at bounding box center [644, 504] width 195 height 30
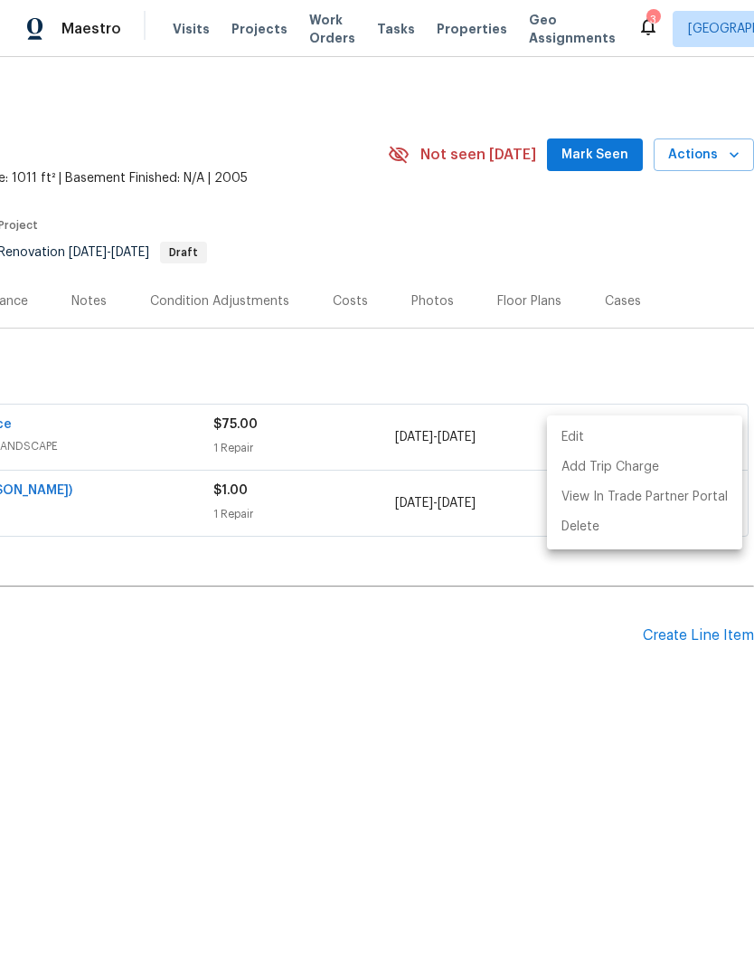
click at [708, 643] on div at bounding box center [377, 486] width 754 height 973
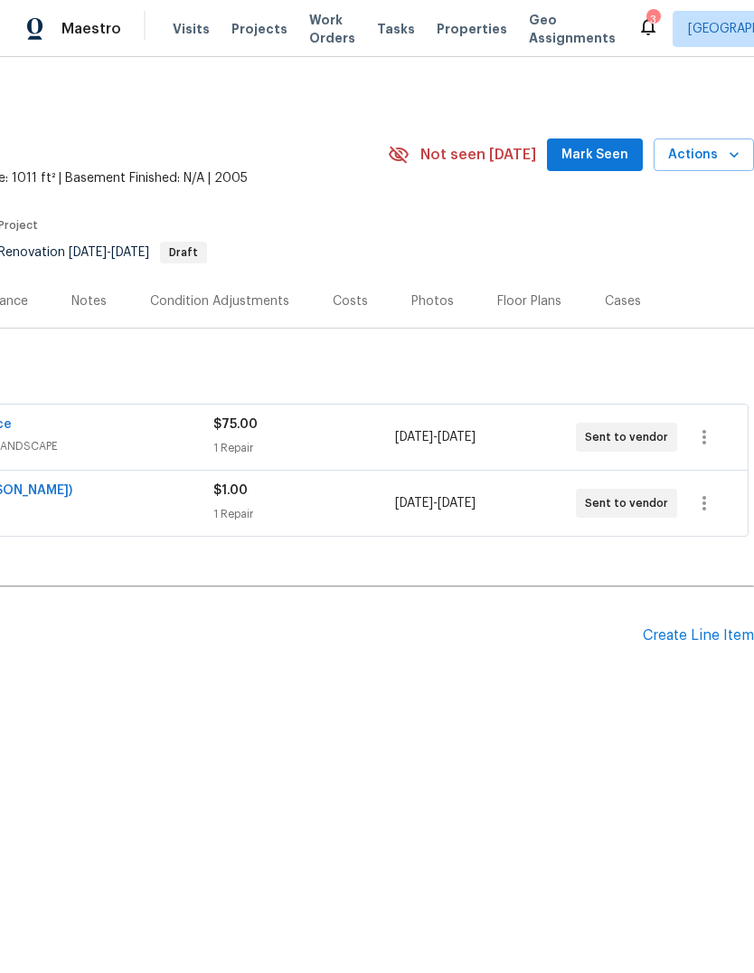
click at [712, 636] on div "Create Line Item" at bounding box center [698, 635] width 111 height 17
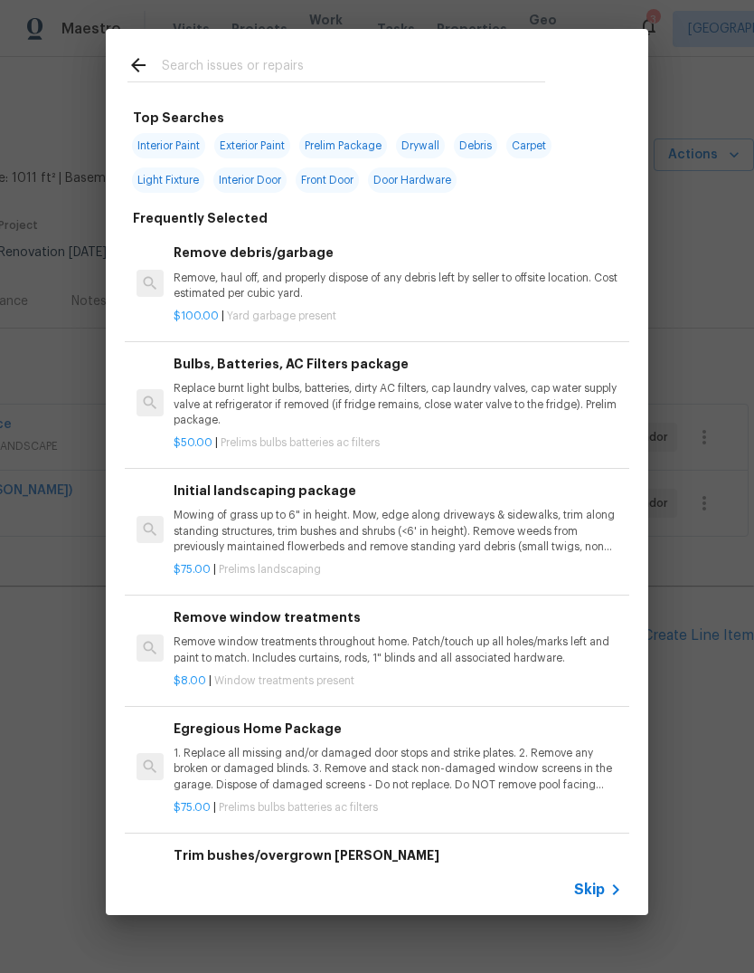
click at [466, 60] on input "text" at bounding box center [354, 67] width 384 height 27
type input "Cleaning"
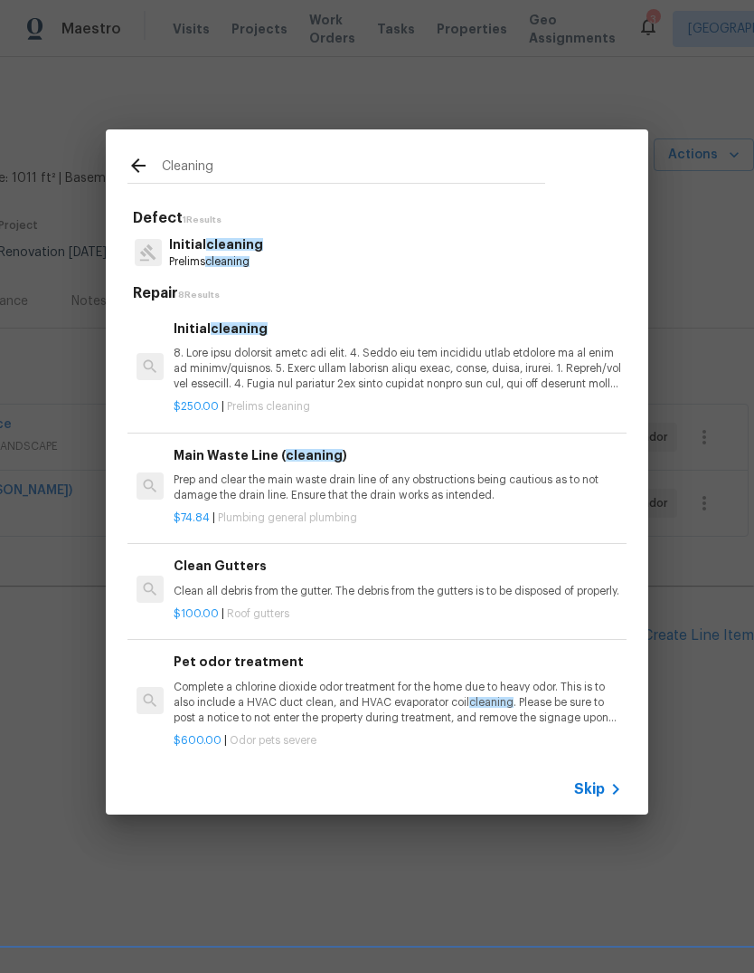
click at [429, 370] on p at bounding box center [398, 369] width 449 height 46
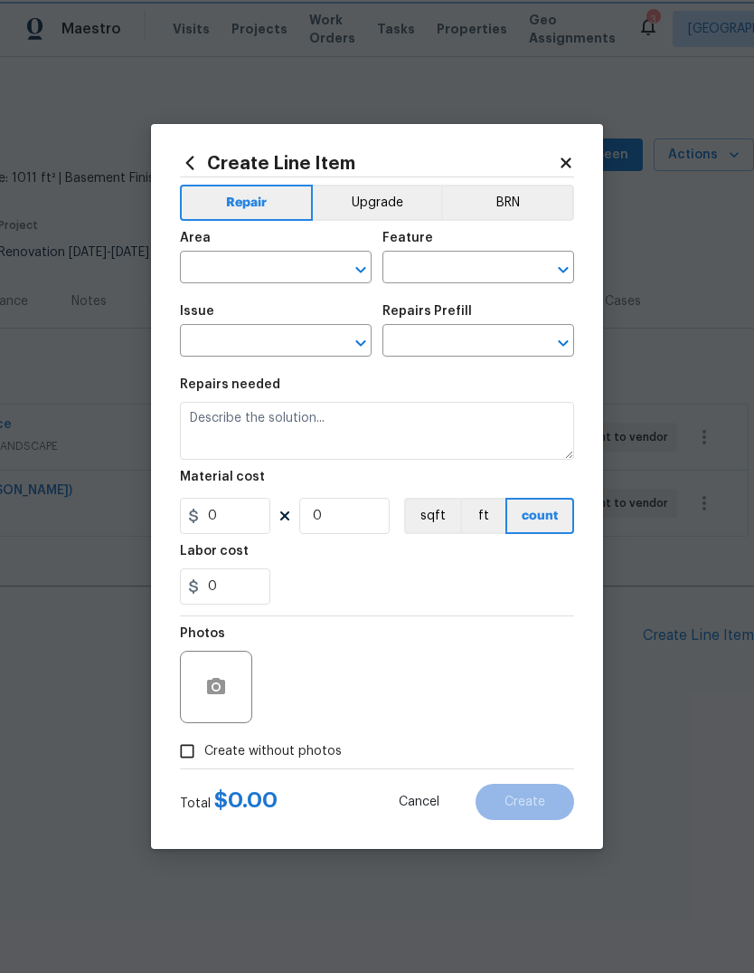
type input "Home Readiness Packages"
type input "Initial cleaning"
type textarea "1. Wipe down exterior doors and trim. 2. Clean out all exterior light fixtures …"
type input "1"
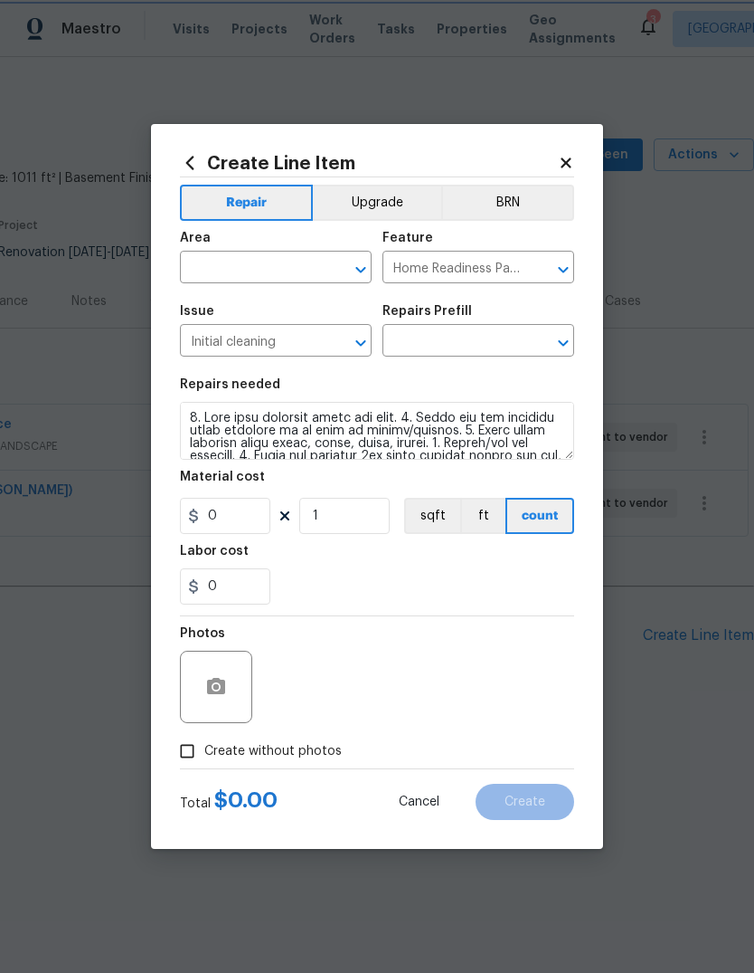
type input "Initial cleaning $250.00"
type input "250"
click at [437, 370] on section "Repairs needed Material cost 250 1 sqft ft count Labor cost 0" at bounding box center [377, 491] width 394 height 248
click at [276, 261] on input "text" at bounding box center [250, 269] width 141 height 28
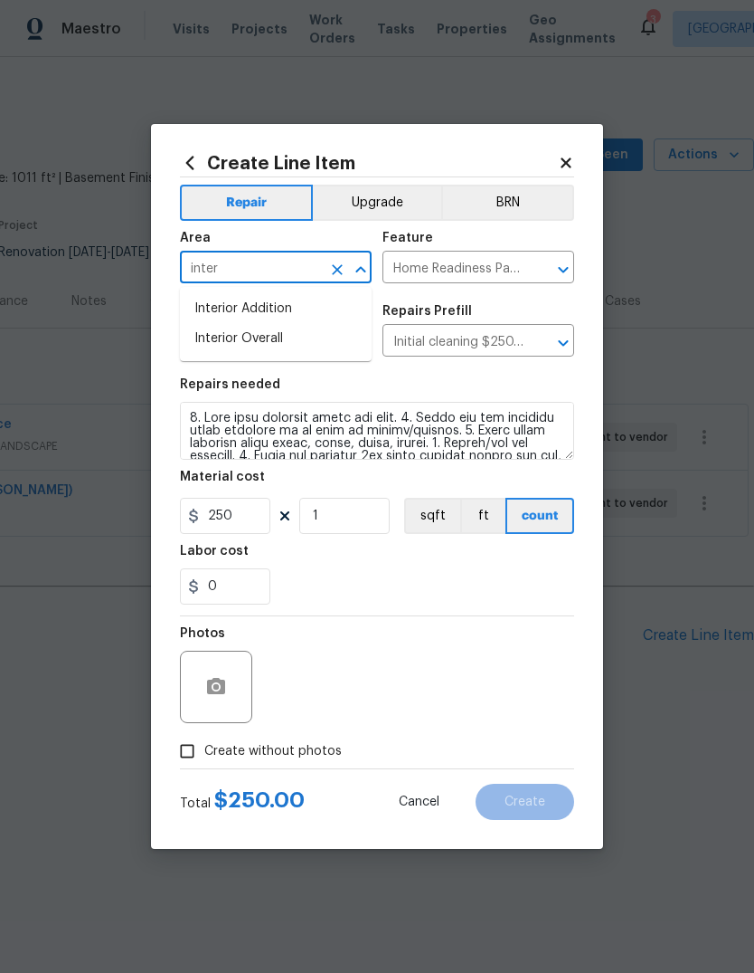
click at [315, 333] on li "Interior Overall" at bounding box center [276, 339] width 192 height 30
type input "Interior Overall"
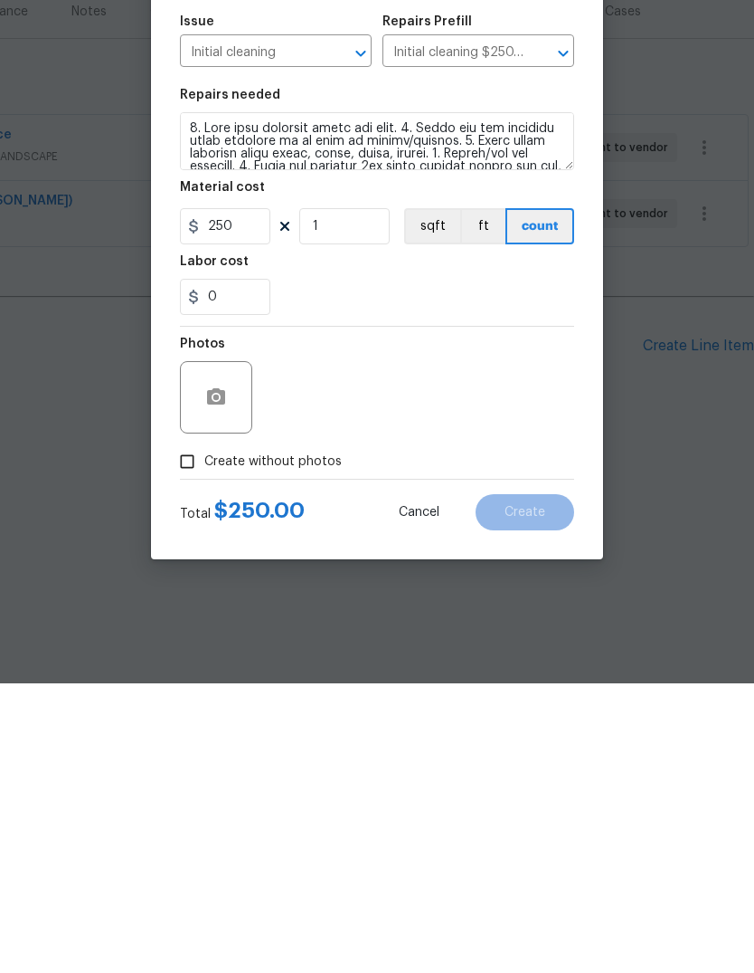
click at [272, 734] on label "Create without photos" at bounding box center [256, 751] width 172 height 34
click at [204, 734] on input "Create without photos" at bounding box center [187, 751] width 34 height 34
checkbox input "true"
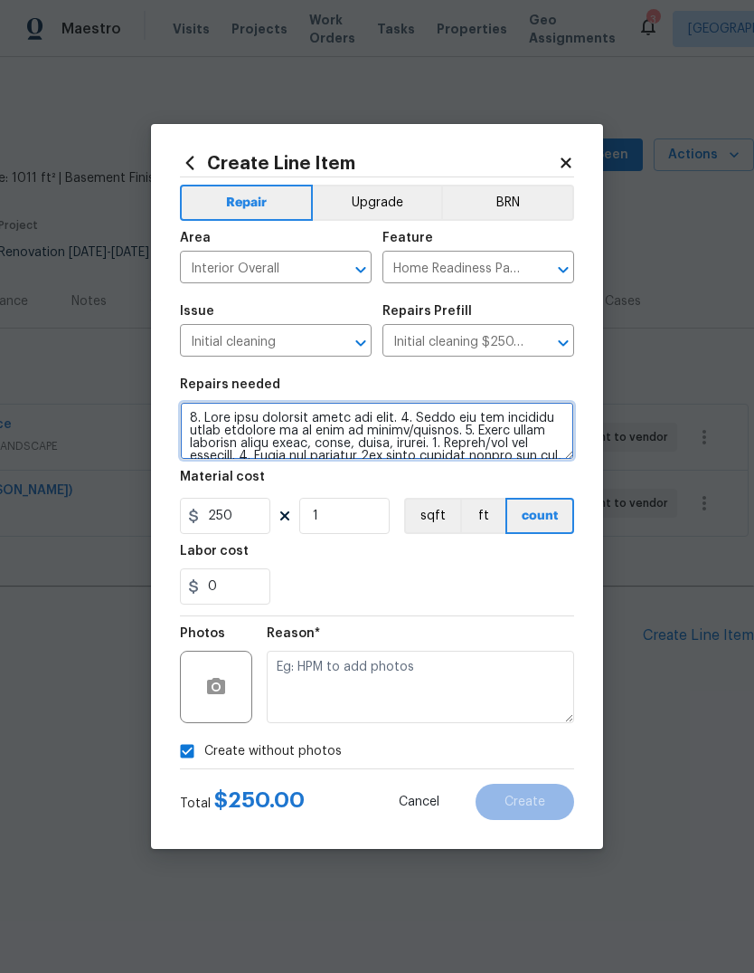
click at [271, 448] on textarea at bounding box center [377, 431] width 394 height 58
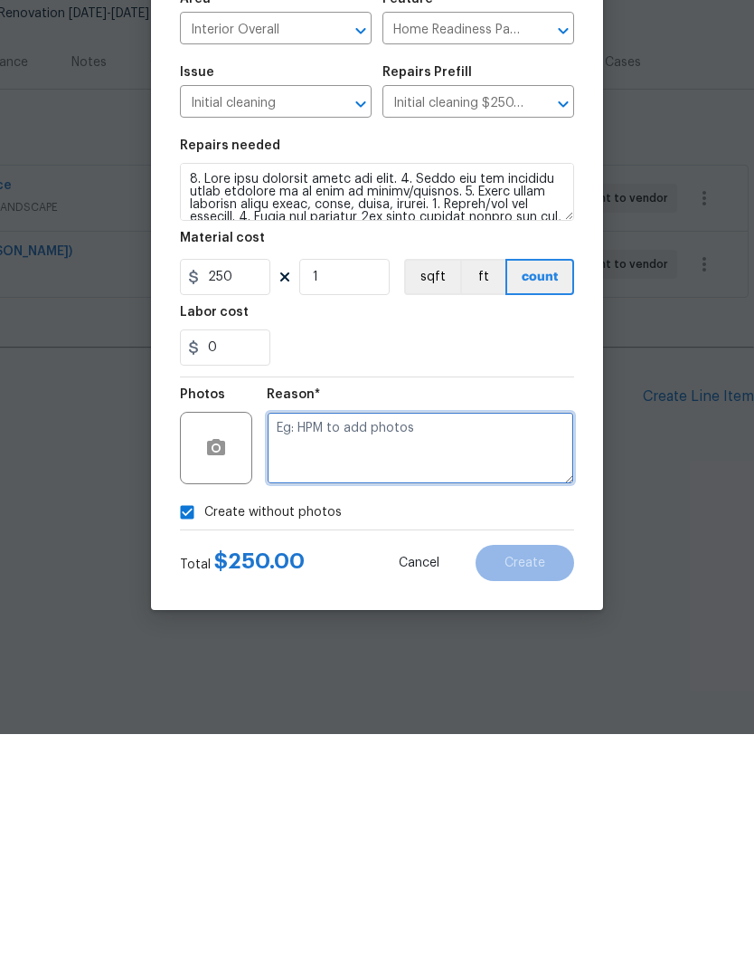
click at [456, 650] on textarea at bounding box center [421, 686] width 308 height 72
type textarea "Na"
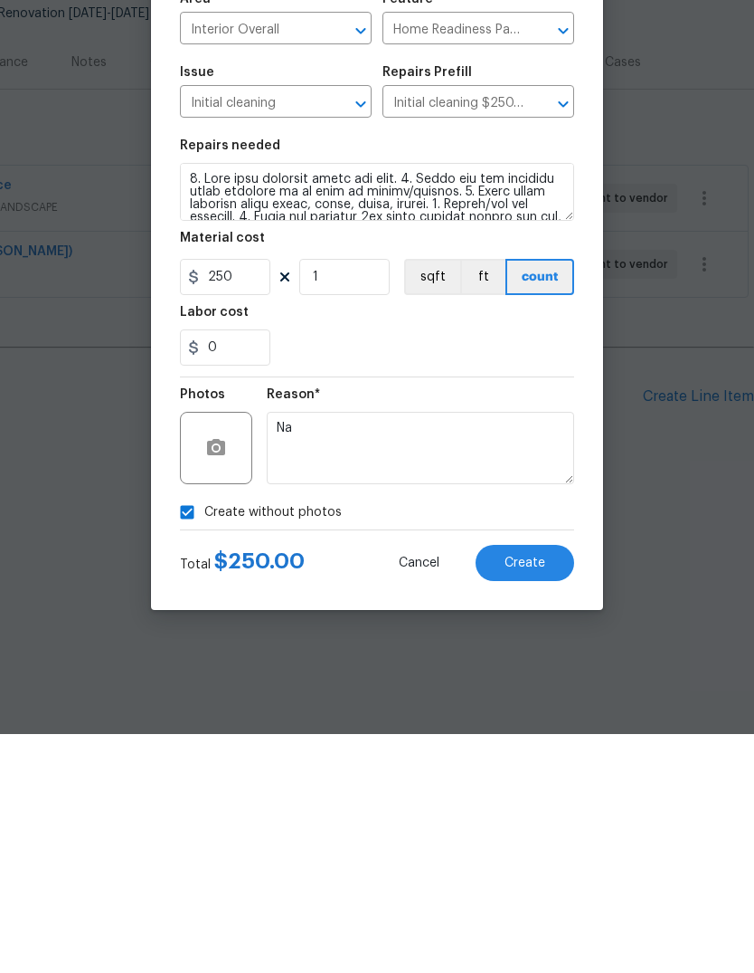
click at [529, 795] on span "Create" at bounding box center [525, 802] width 41 height 14
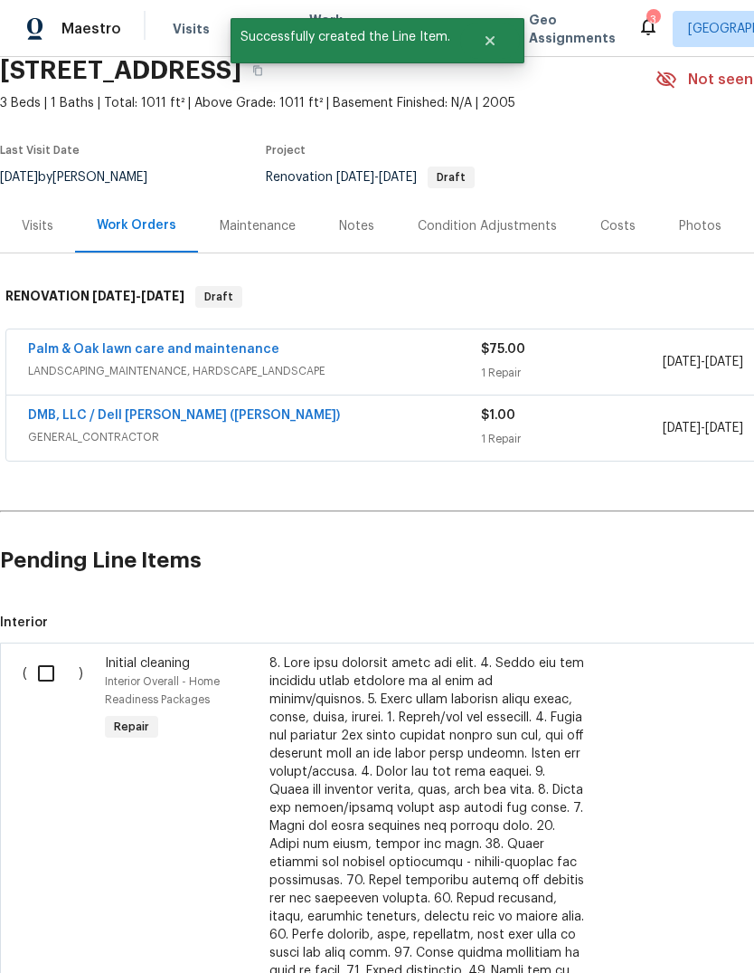
scroll to position [75, 0]
click at [62, 681] on input "checkbox" at bounding box center [53, 673] width 52 height 38
checkbox input "true"
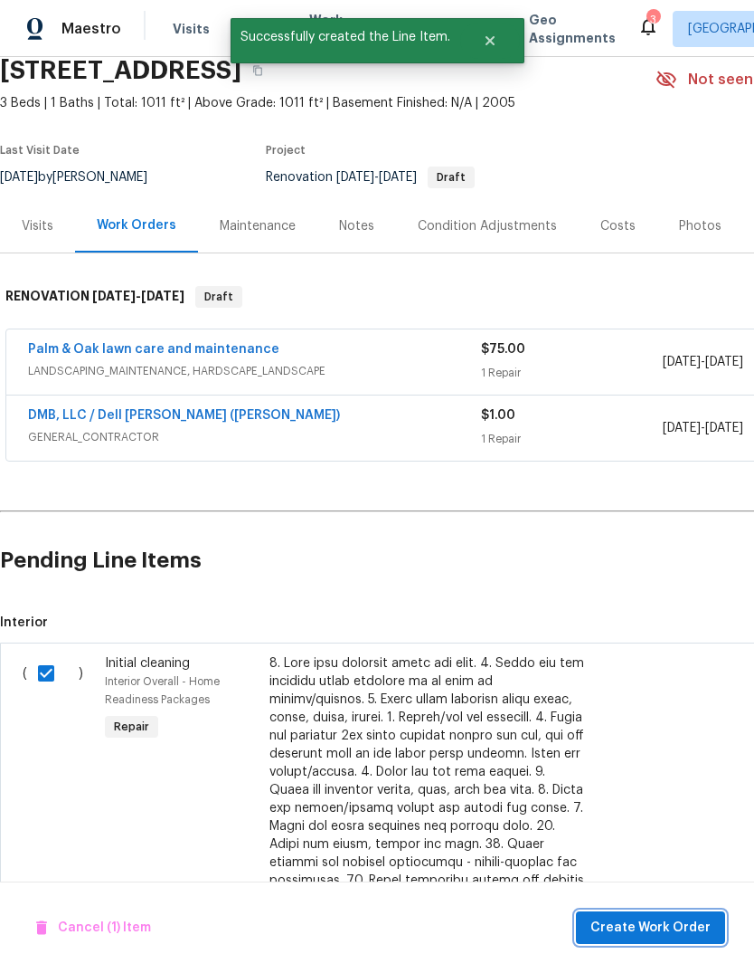
click at [650, 932] on span "Create Work Order" at bounding box center [651, 927] width 120 height 23
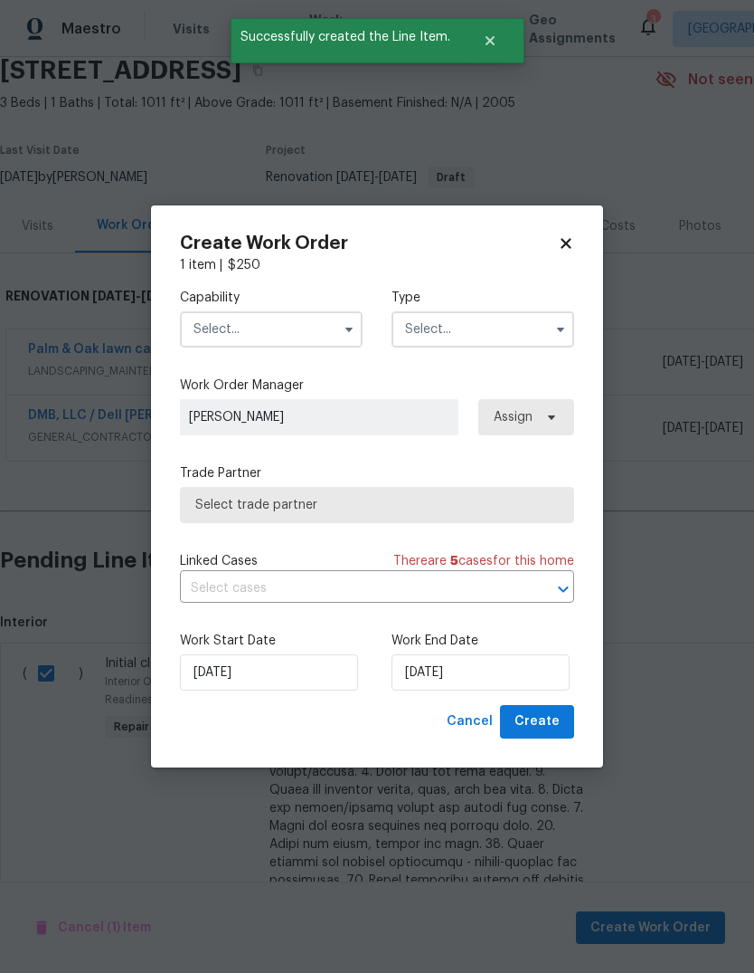
click at [314, 333] on input "text" at bounding box center [271, 329] width 183 height 36
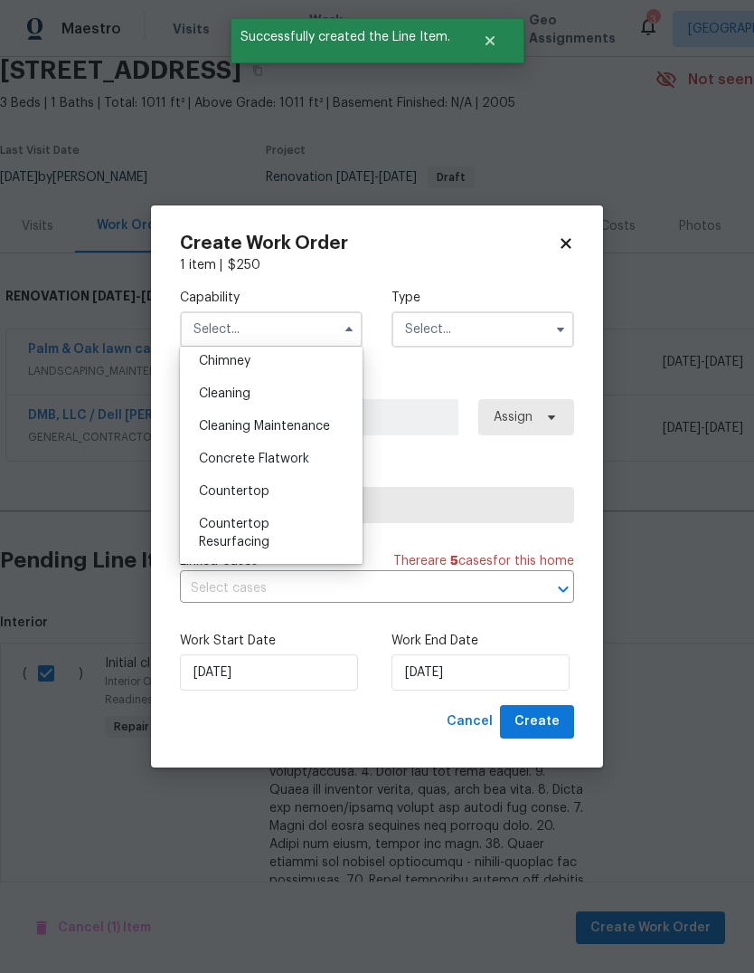
scroll to position [205, 0]
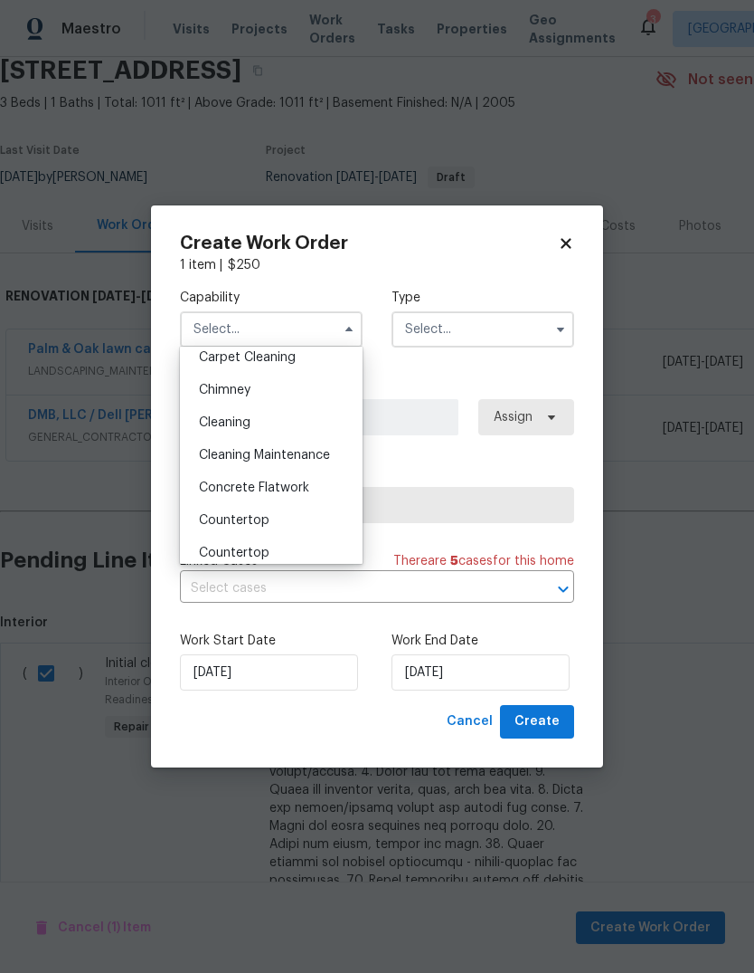
click at [322, 457] on span "Cleaning Maintenance" at bounding box center [264, 455] width 131 height 13
type input "Cleaning Maintenance"
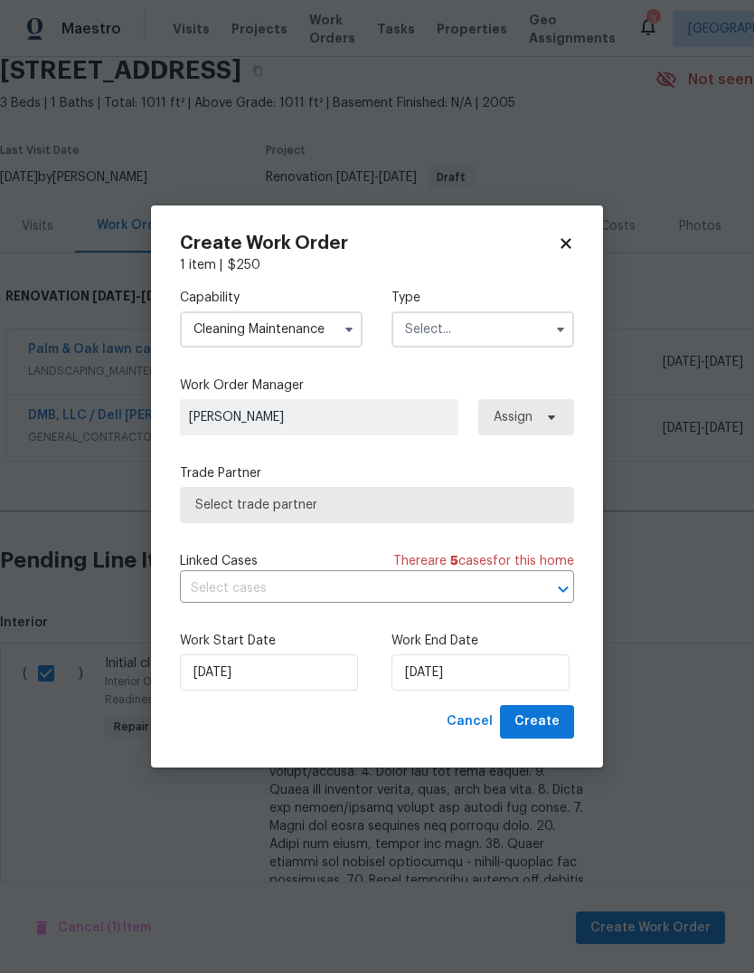
click at [514, 329] on input "text" at bounding box center [483, 329] width 183 height 36
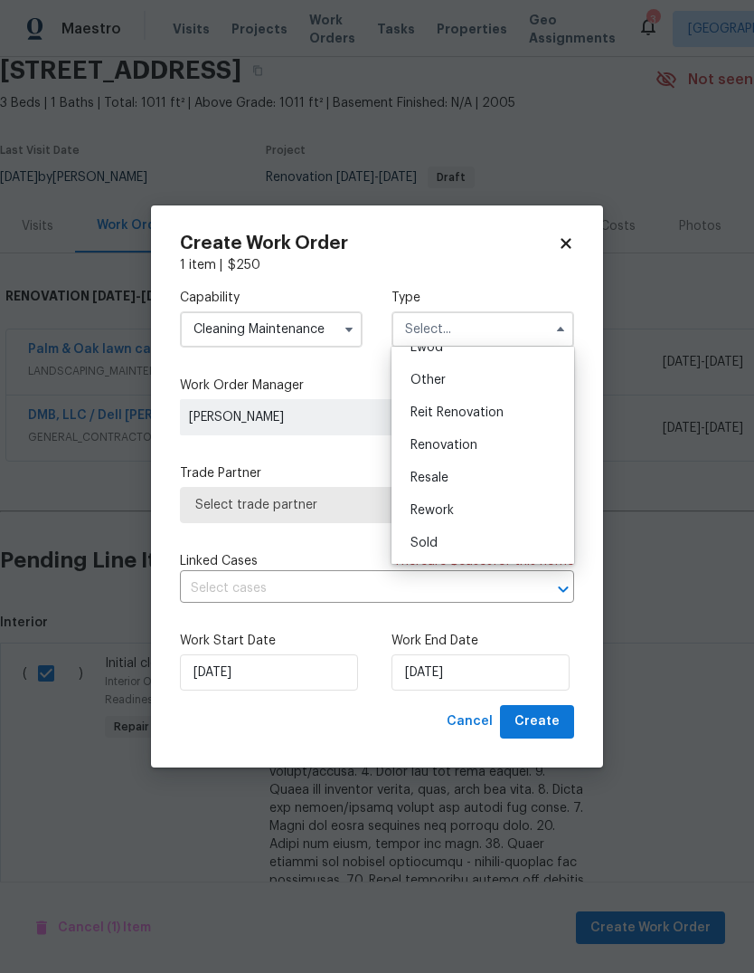
scroll to position [215, 0]
click at [512, 451] on div "Renovation" at bounding box center [483, 445] width 174 height 33
type input "Renovation"
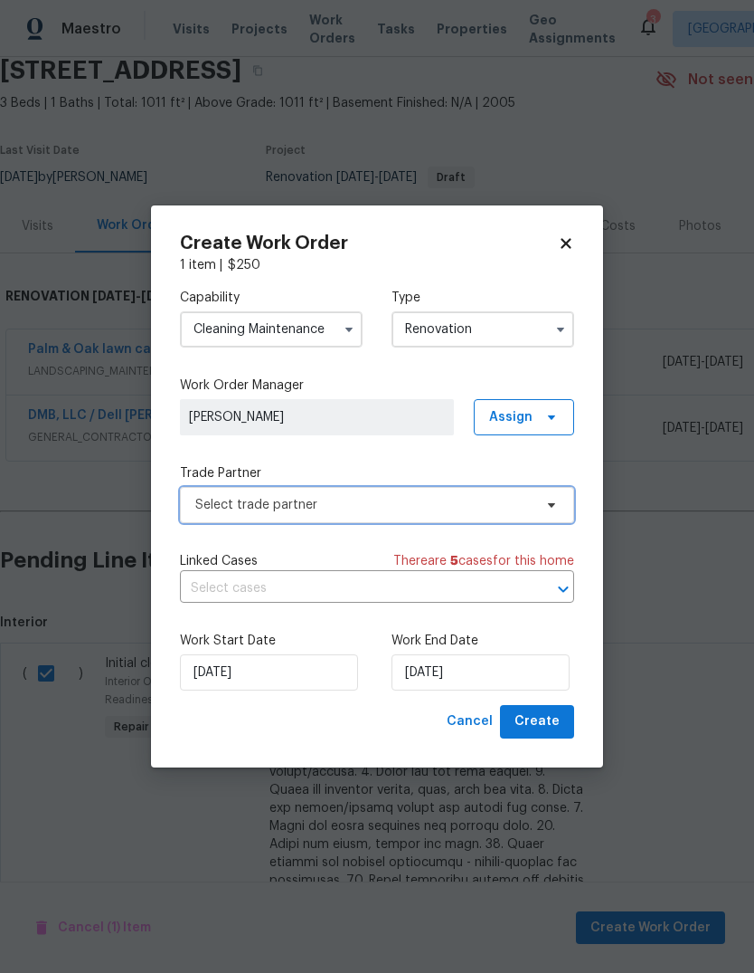
click at [558, 509] on icon at bounding box center [552, 505] width 14 height 14
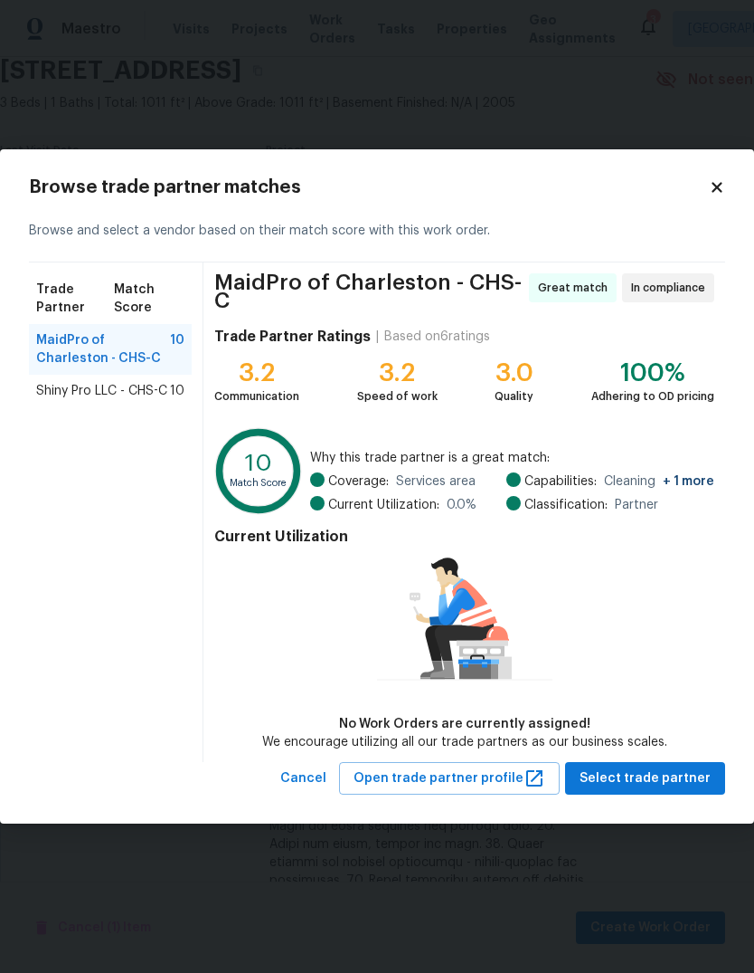
click at [132, 351] on span "MaidPro of Charleston - CHS-C" at bounding box center [103, 349] width 134 height 36
click at [658, 774] on span "Select trade partner" at bounding box center [645, 778] width 131 height 23
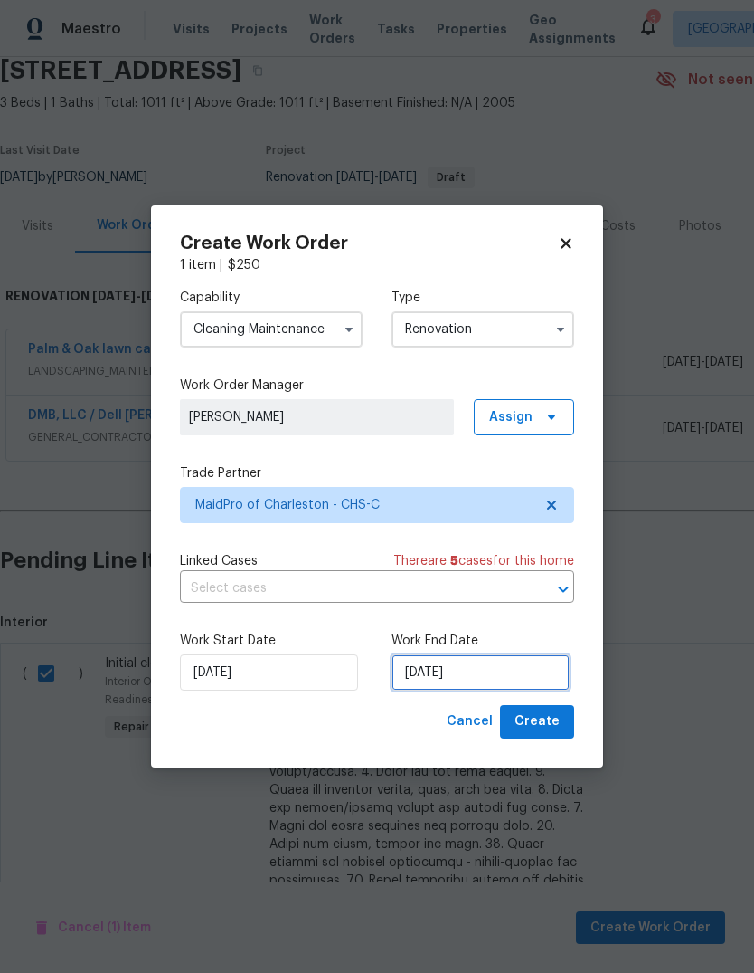
click at [483, 664] on input "[DATE]" at bounding box center [481, 672] width 178 height 36
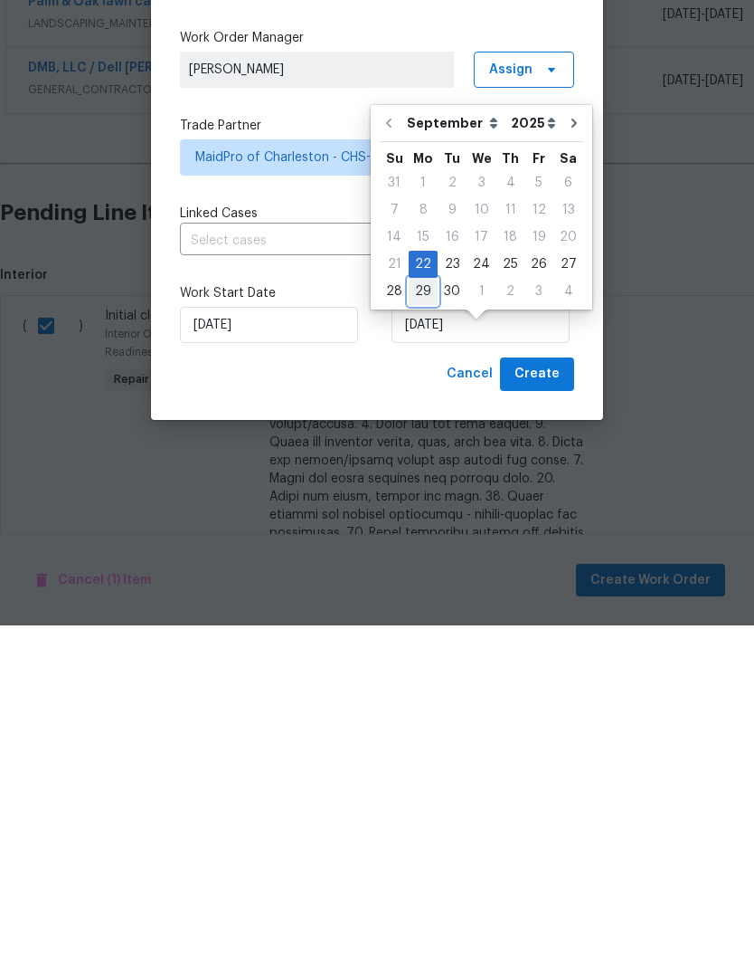
click at [412, 626] on div "29" at bounding box center [423, 638] width 29 height 25
type input "[DATE]"
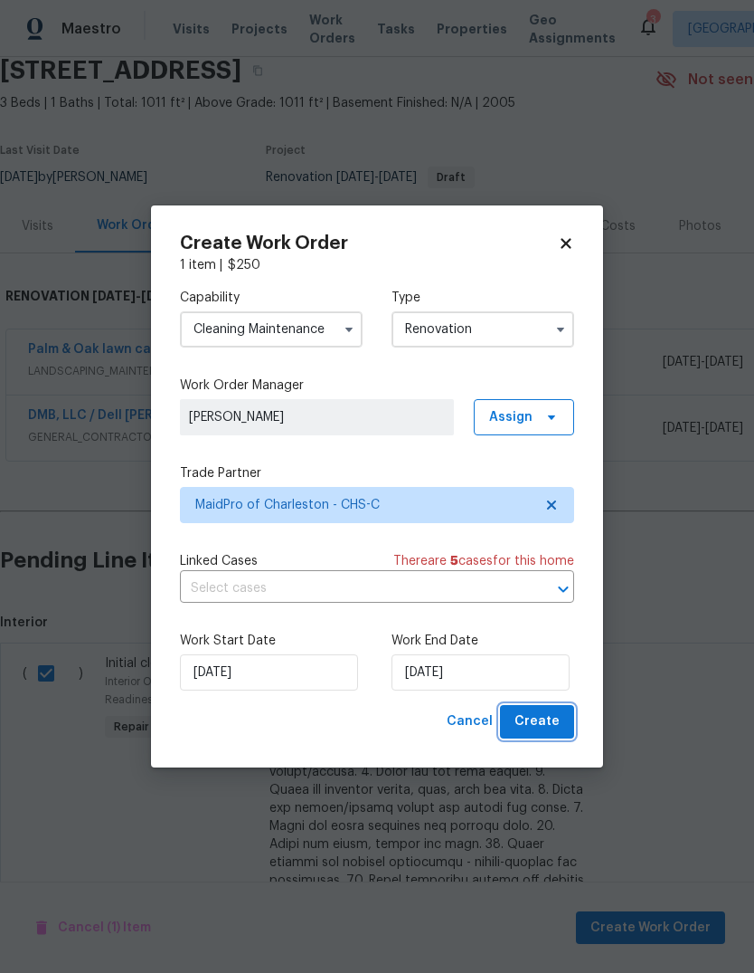
click at [536, 726] on span "Create" at bounding box center [537, 721] width 45 height 23
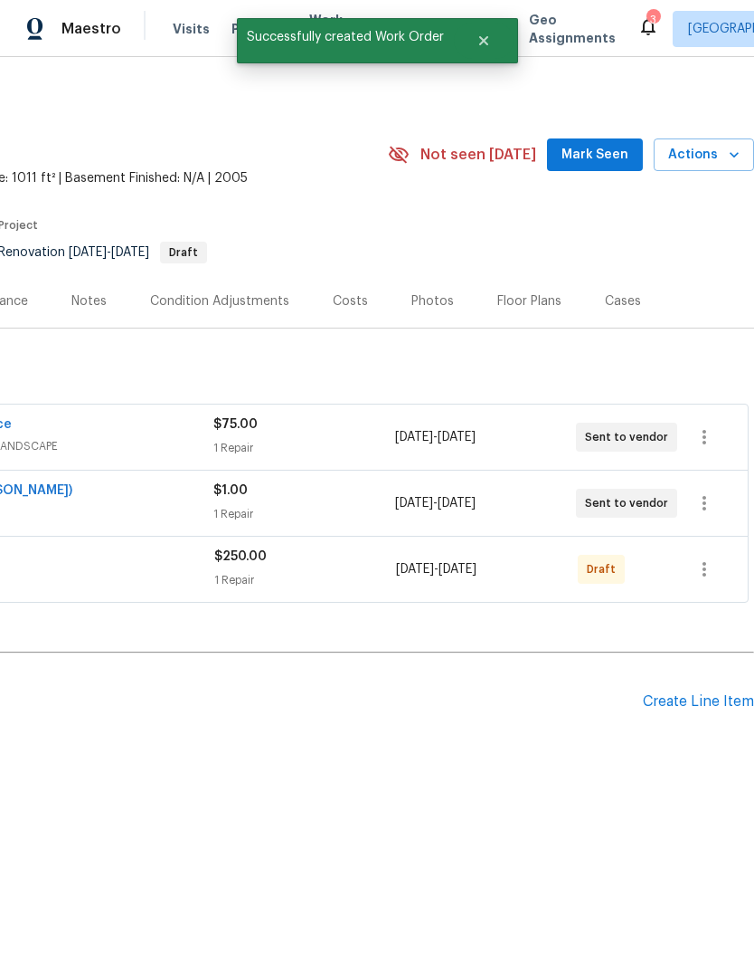
scroll to position [0, 268]
click at [712, 568] on icon "button" at bounding box center [705, 569] width 22 height 22
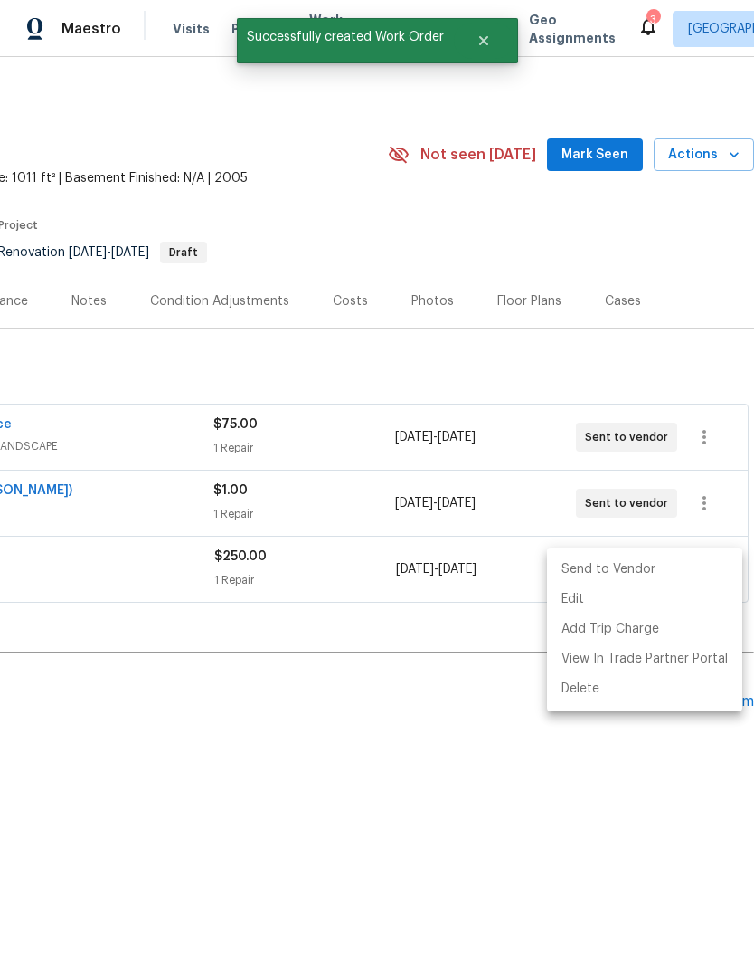
click at [658, 573] on li "Send to Vendor" at bounding box center [644, 570] width 195 height 30
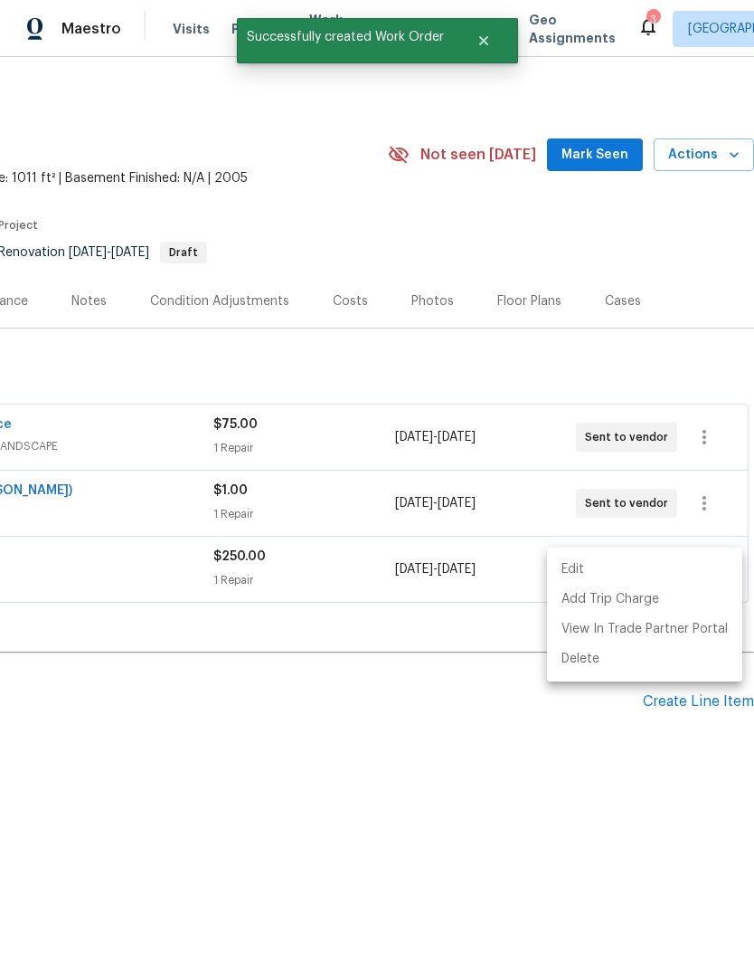
click at [596, 142] on div at bounding box center [377, 486] width 754 height 973
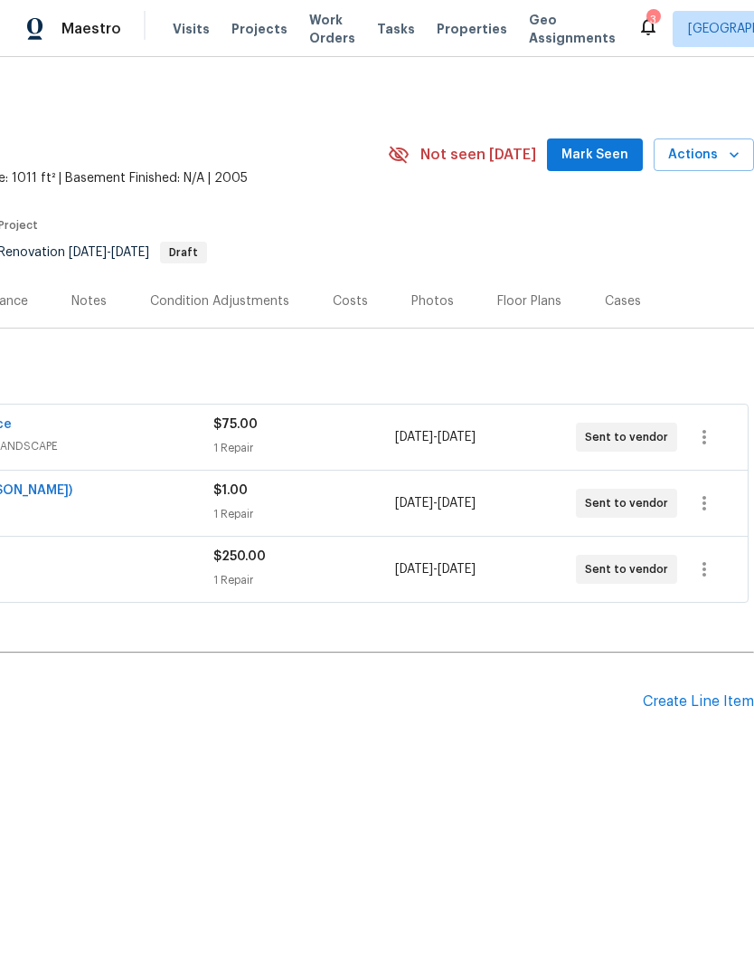
click at [593, 150] on span "Mark Seen" at bounding box center [595, 155] width 67 height 23
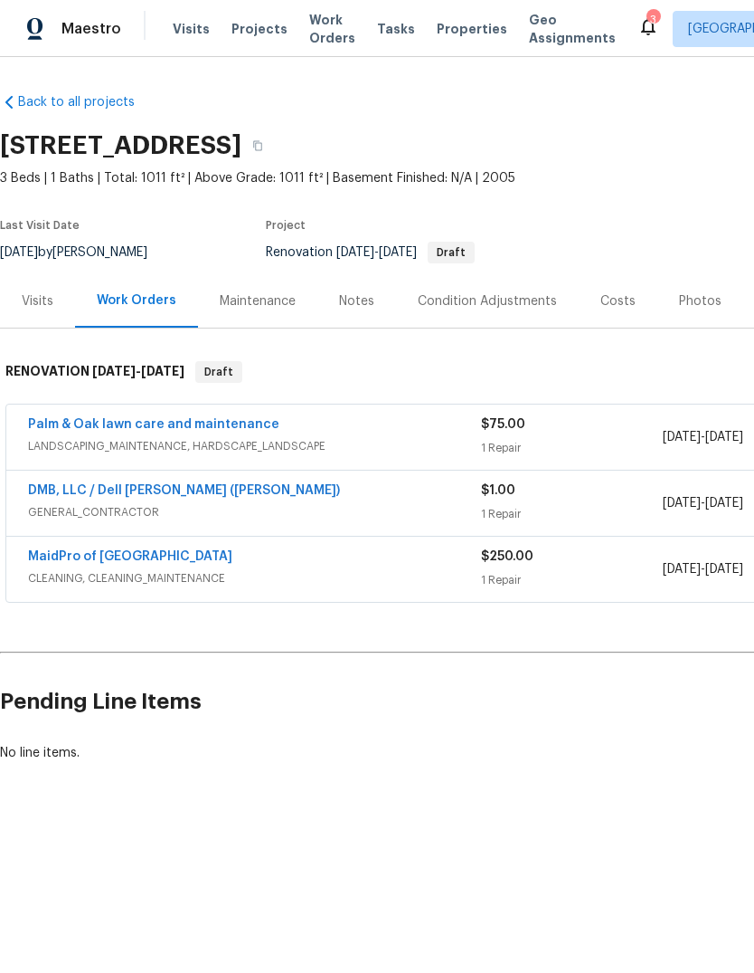
scroll to position [0, 0]
